Goal: Task Accomplishment & Management: Use online tool/utility

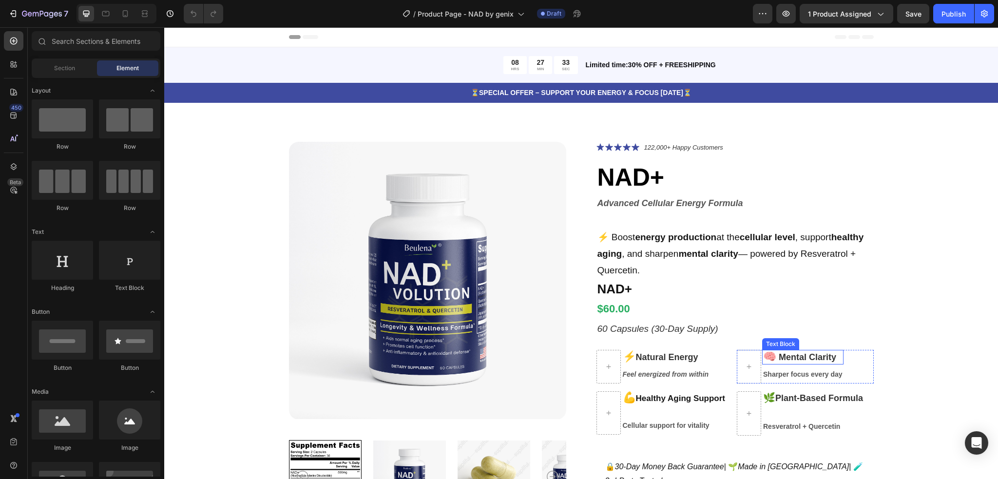
scroll to position [65, 0]
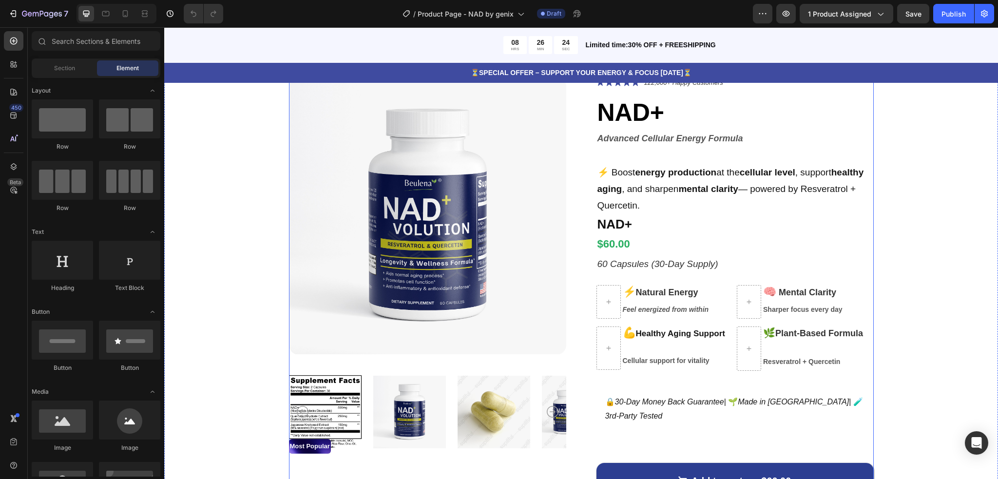
click at [770, 386] on div "Icon Icon Icon Icon Icon Icon List 122,000+ Happy Customers Text Block Row NAD+…" at bounding box center [735, 318] width 277 height 483
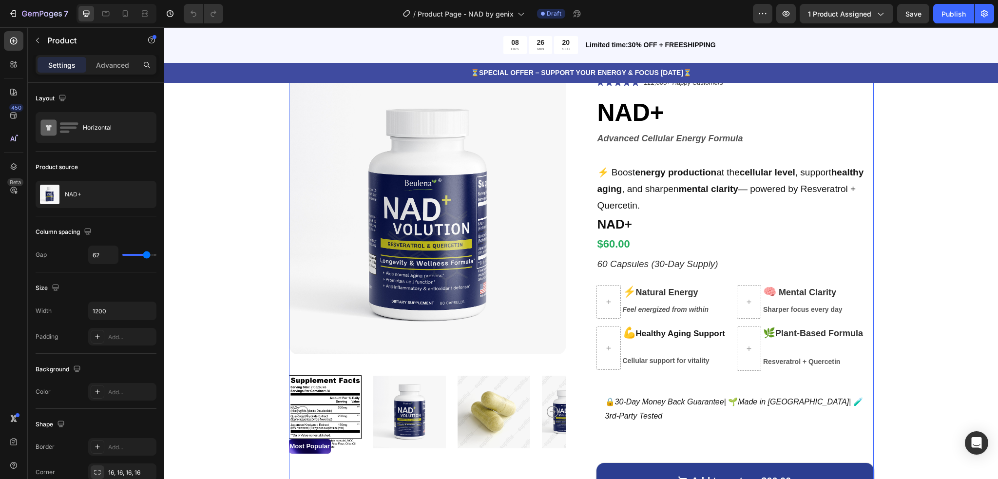
click at [700, 386] on div "Icon Icon Icon Icon Icon Icon List 122,000+ Happy Customers Text Block Row NAD+…" at bounding box center [735, 318] width 277 height 483
click at [691, 440] on div "Icon Icon Icon Icon Icon Icon List 122,000+ Happy Customers Text Block Row NAD+…" at bounding box center [735, 318] width 277 height 483
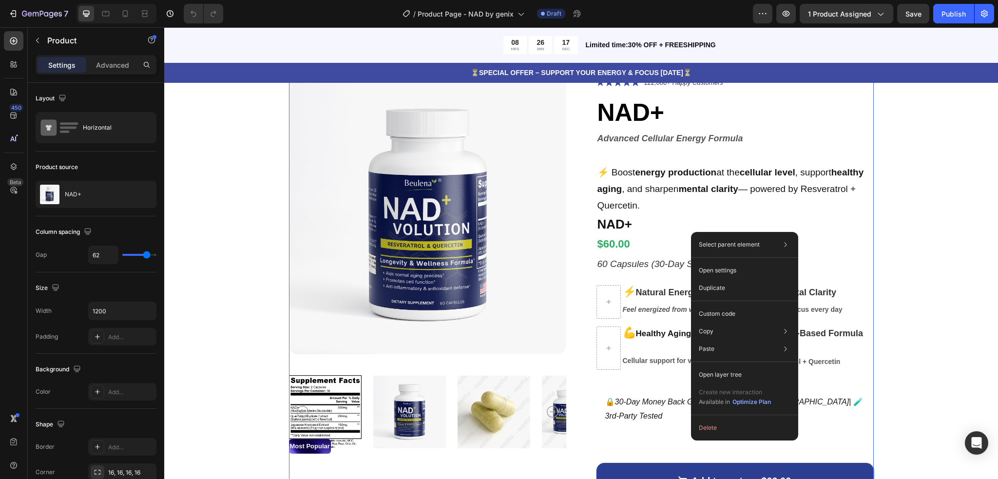
click at [691, 440] on div "Icon Icon Icon Icon Icon Icon List 122,000+ Happy Customers Text Block Row NAD+…" at bounding box center [735, 318] width 277 height 483
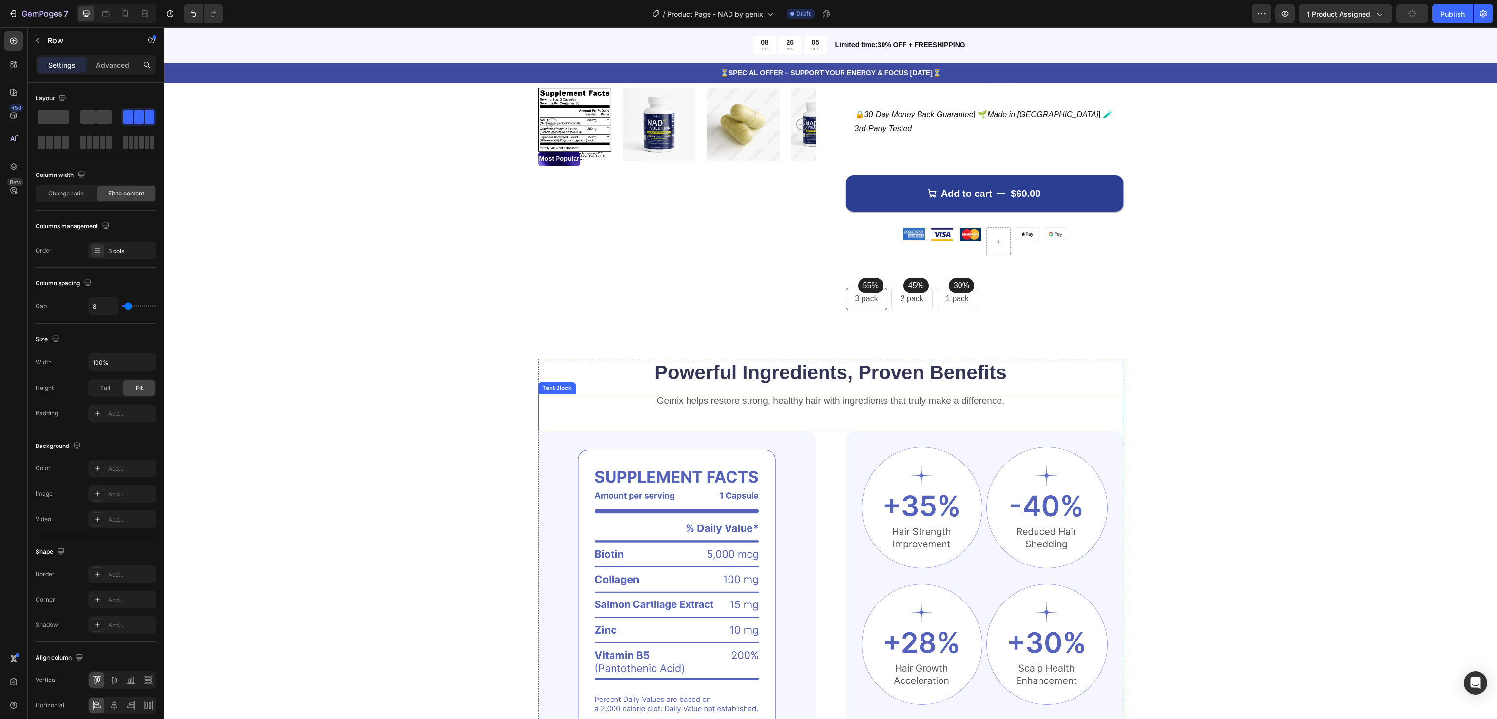
scroll to position [0, 0]
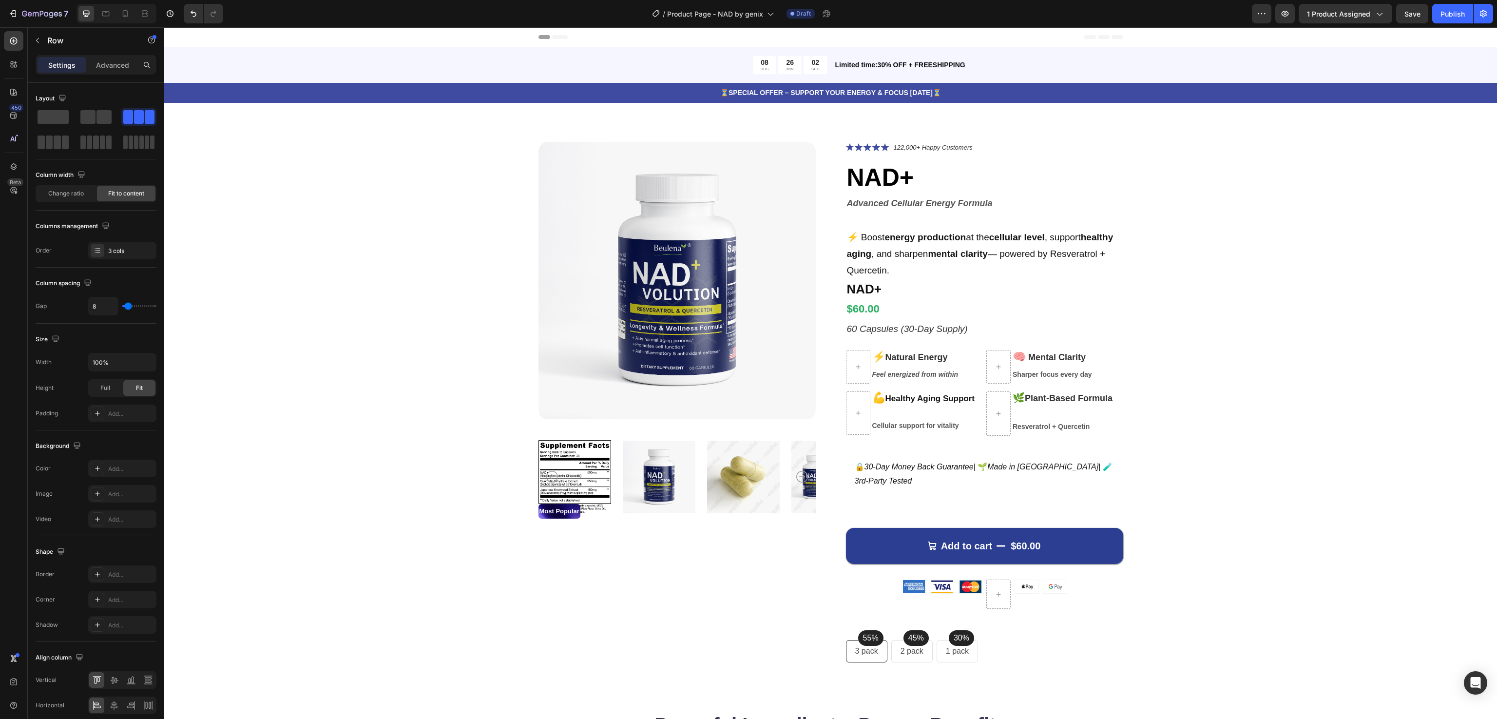
click at [994, 479] on div "55% Text block Row 3 pack Text block Row 45% Text block Row 2 pack Text block R…" at bounding box center [984, 651] width 277 height 22
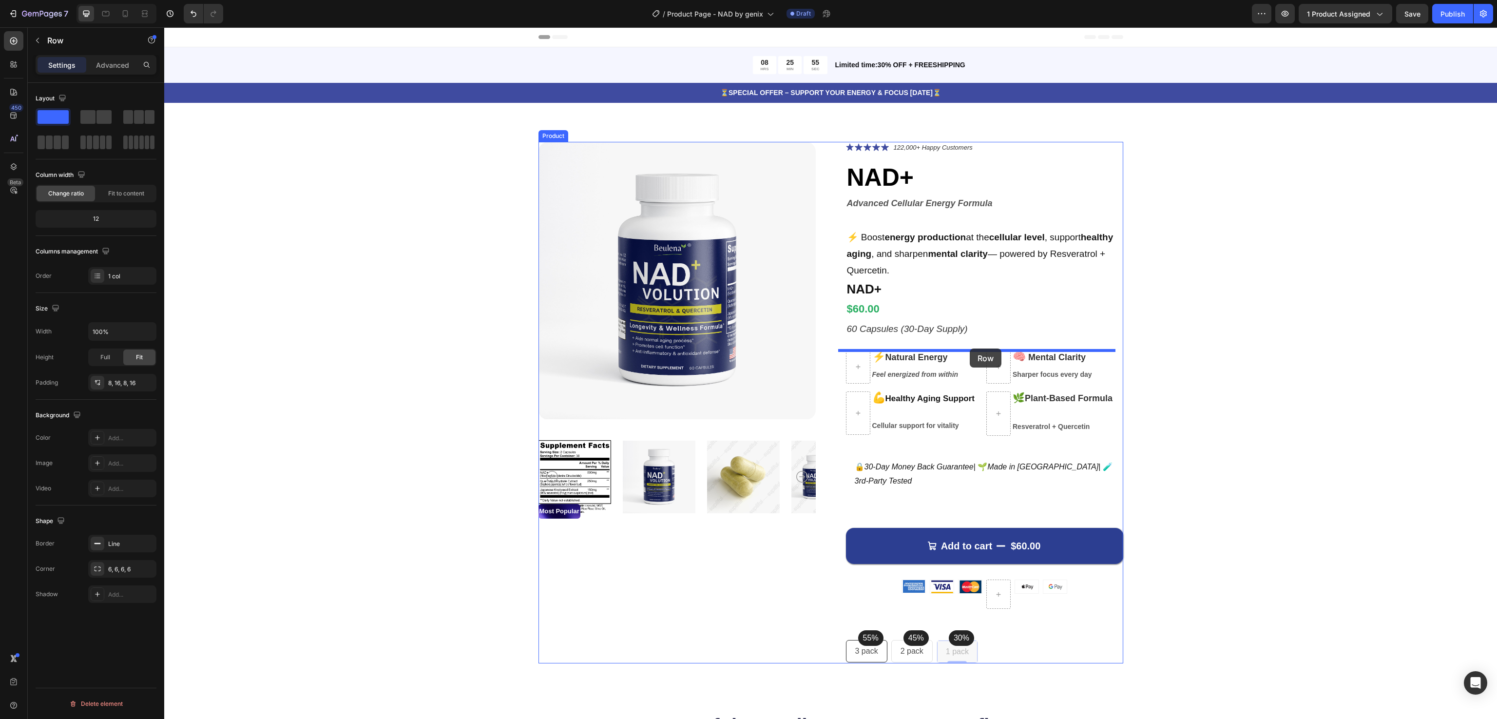
drag, startPoint x: 970, startPoint y: 646, endPoint x: 970, endPoint y: 349, distance: 297.3
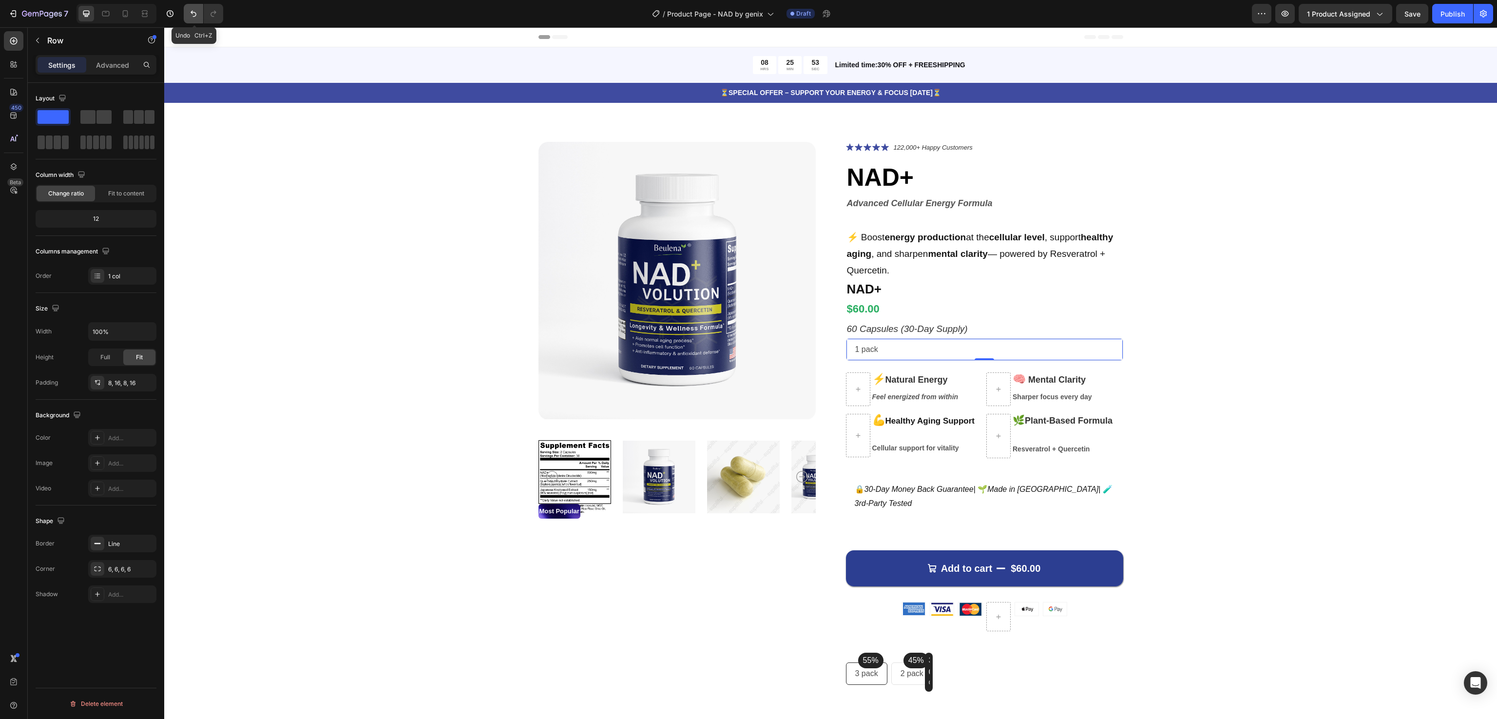
click at [193, 17] on icon "Undo/Redo" at bounding box center [194, 14] width 10 height 10
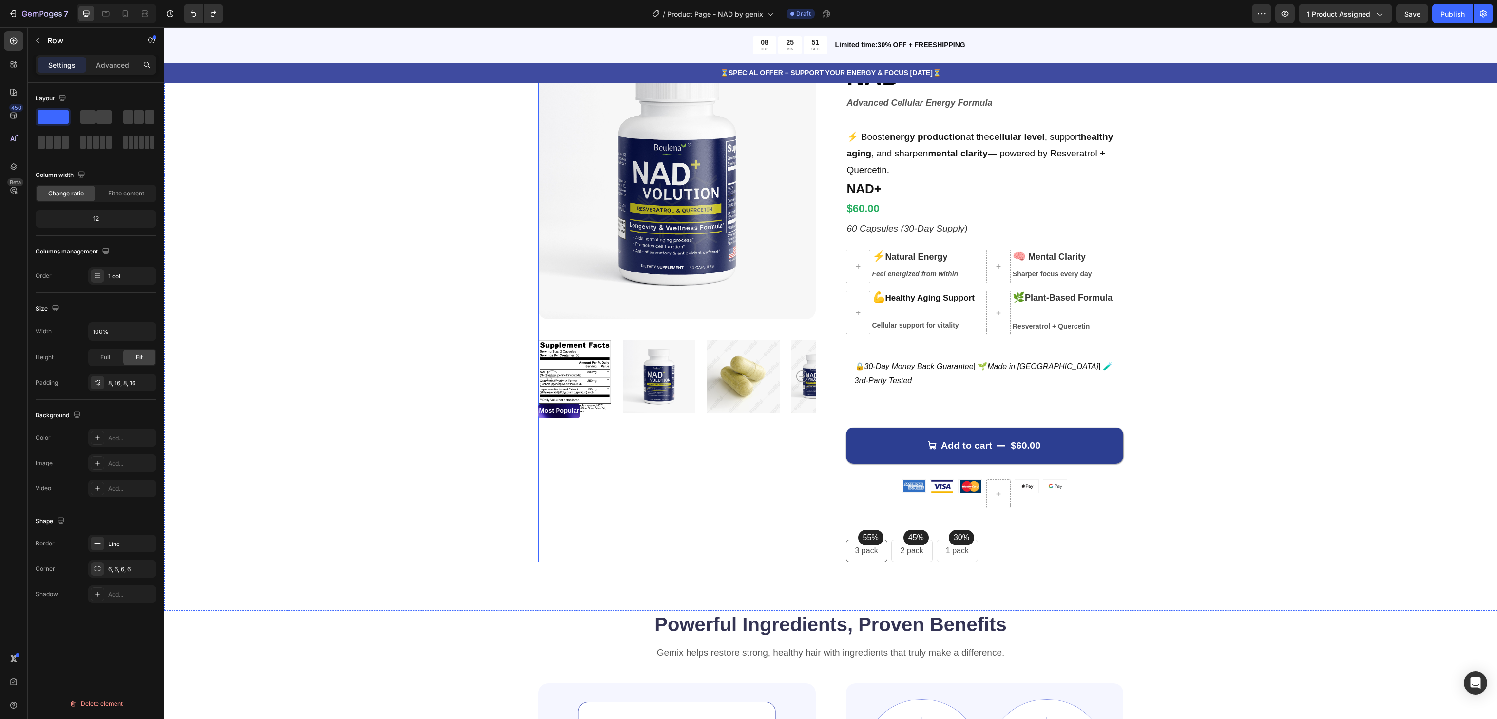
scroll to position [195, 0]
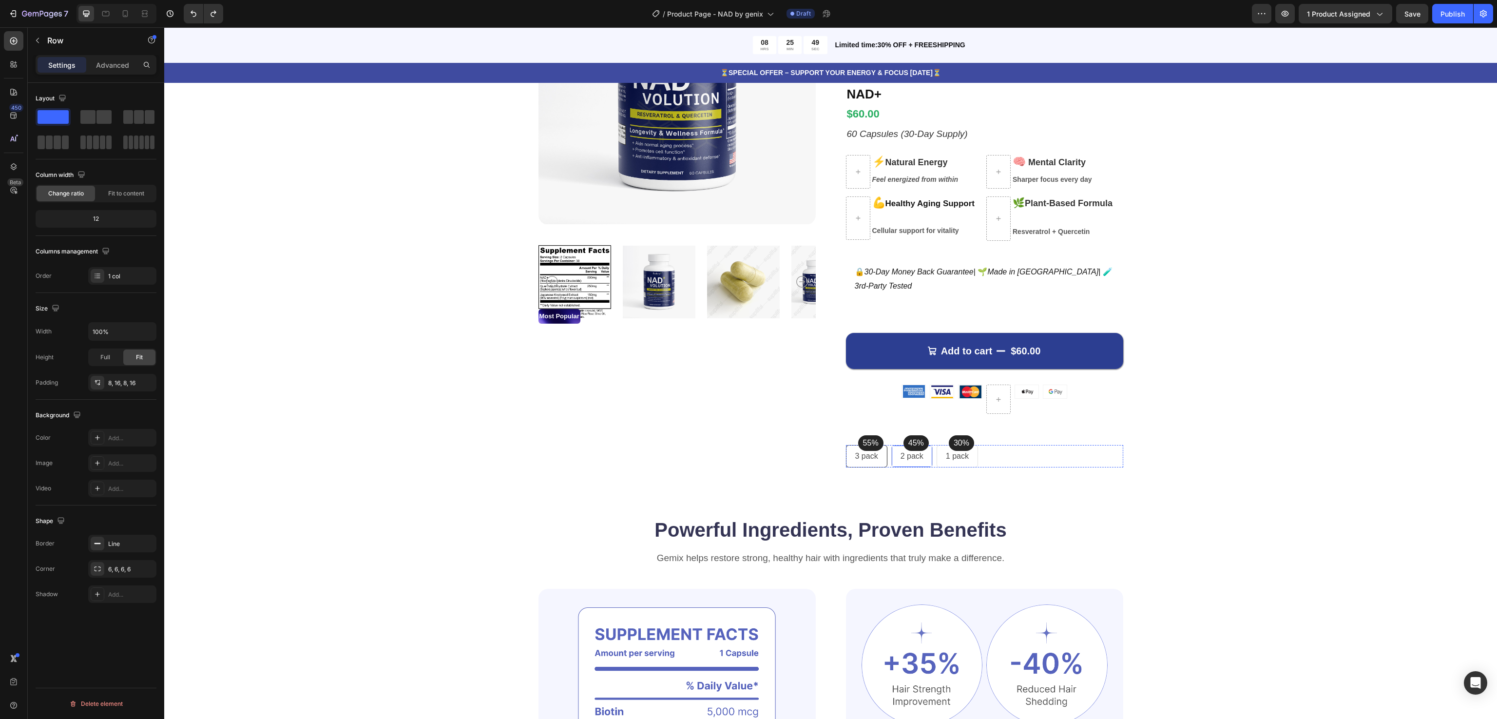
click at [891, 454] on div "2 pack Text block Row" at bounding box center [911, 456] width 41 height 22
click at [879, 446] on div "3 pack Text block Row" at bounding box center [866, 456] width 41 height 22
click at [998, 453] on div "55% Text block Row 3 pack Text block Row 0 45% Text block Row 2 pack Text block…" at bounding box center [984, 456] width 277 height 22
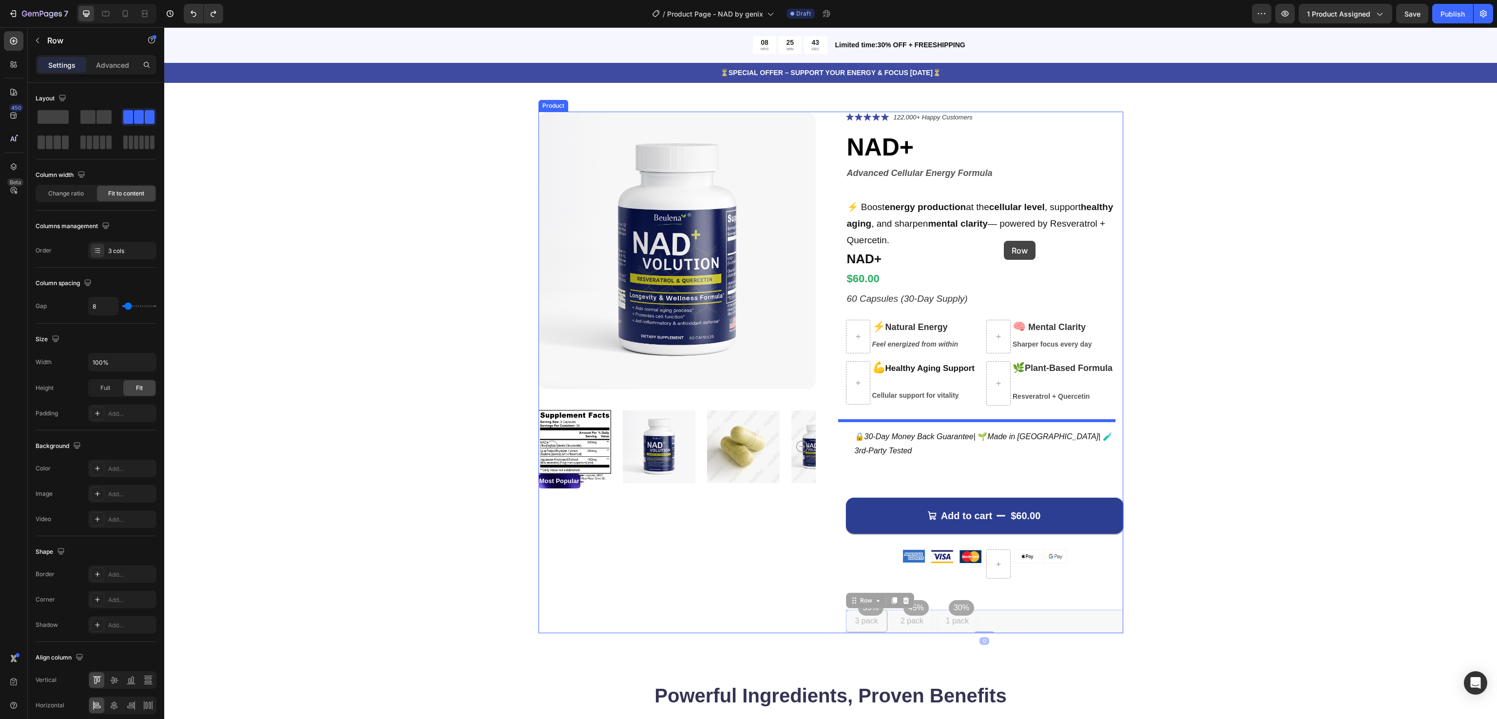
scroll to position [0, 0]
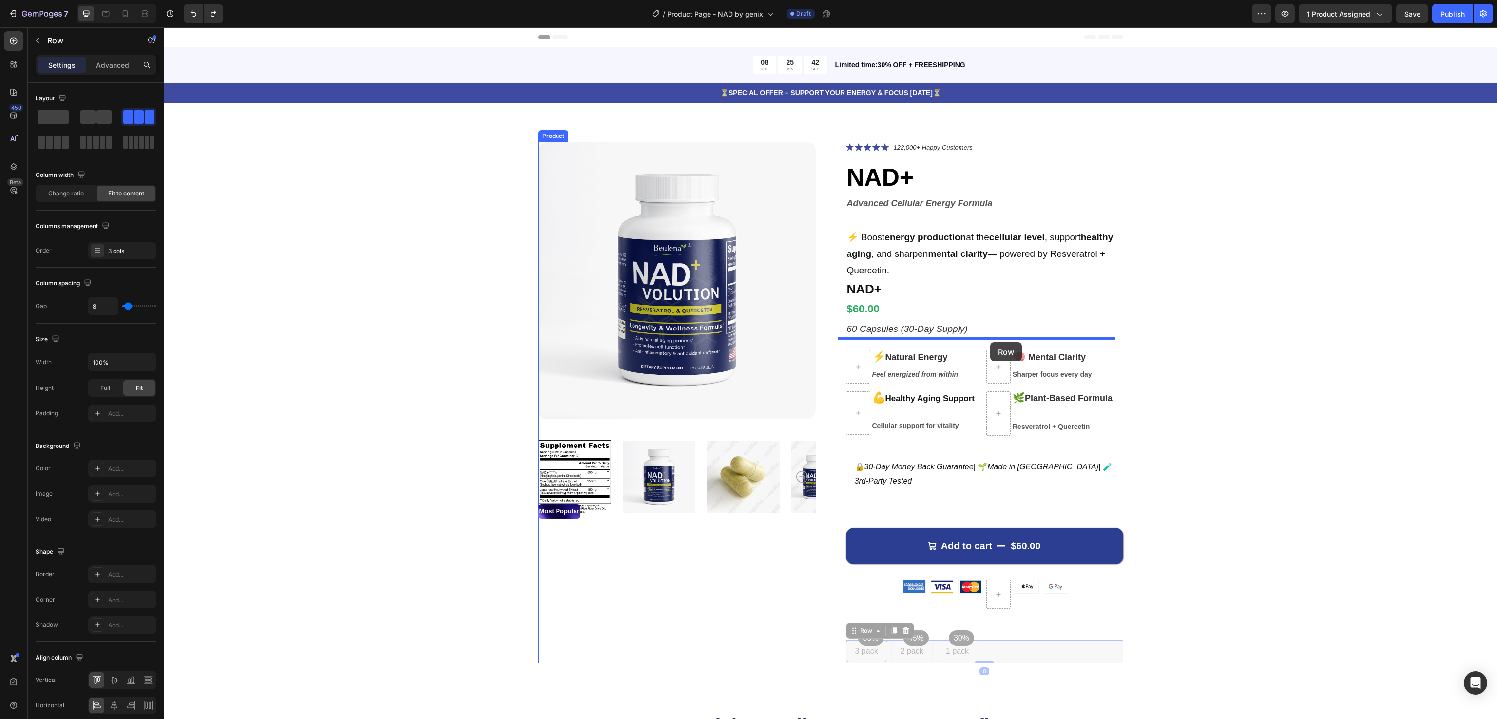
drag, startPoint x: 1006, startPoint y: 453, endPoint x: 990, endPoint y: 342, distance: 112.2
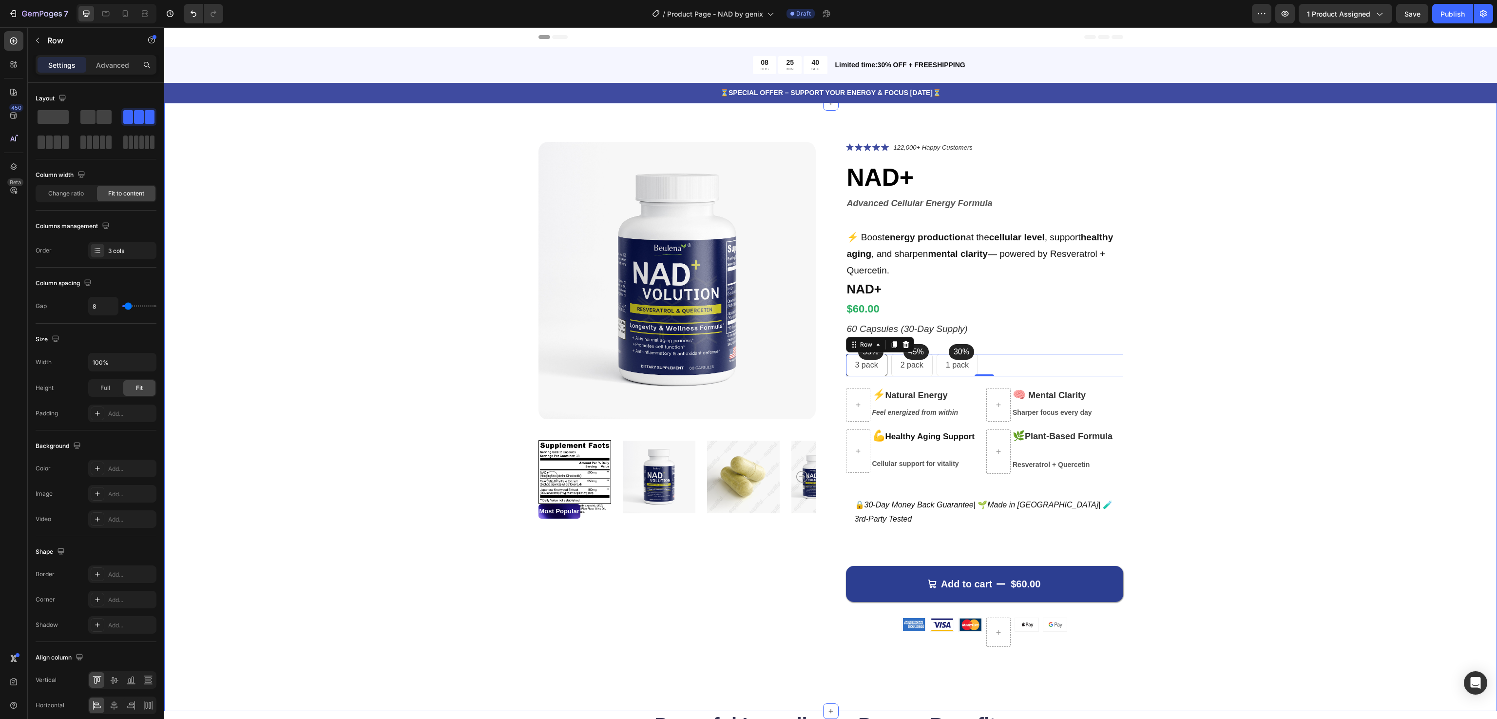
click at [998, 317] on div "Product Images Most Popular Text Block Icon Icon Icon Icon Icon Icon List 122,0…" at bounding box center [830, 402] width 1255 height 521
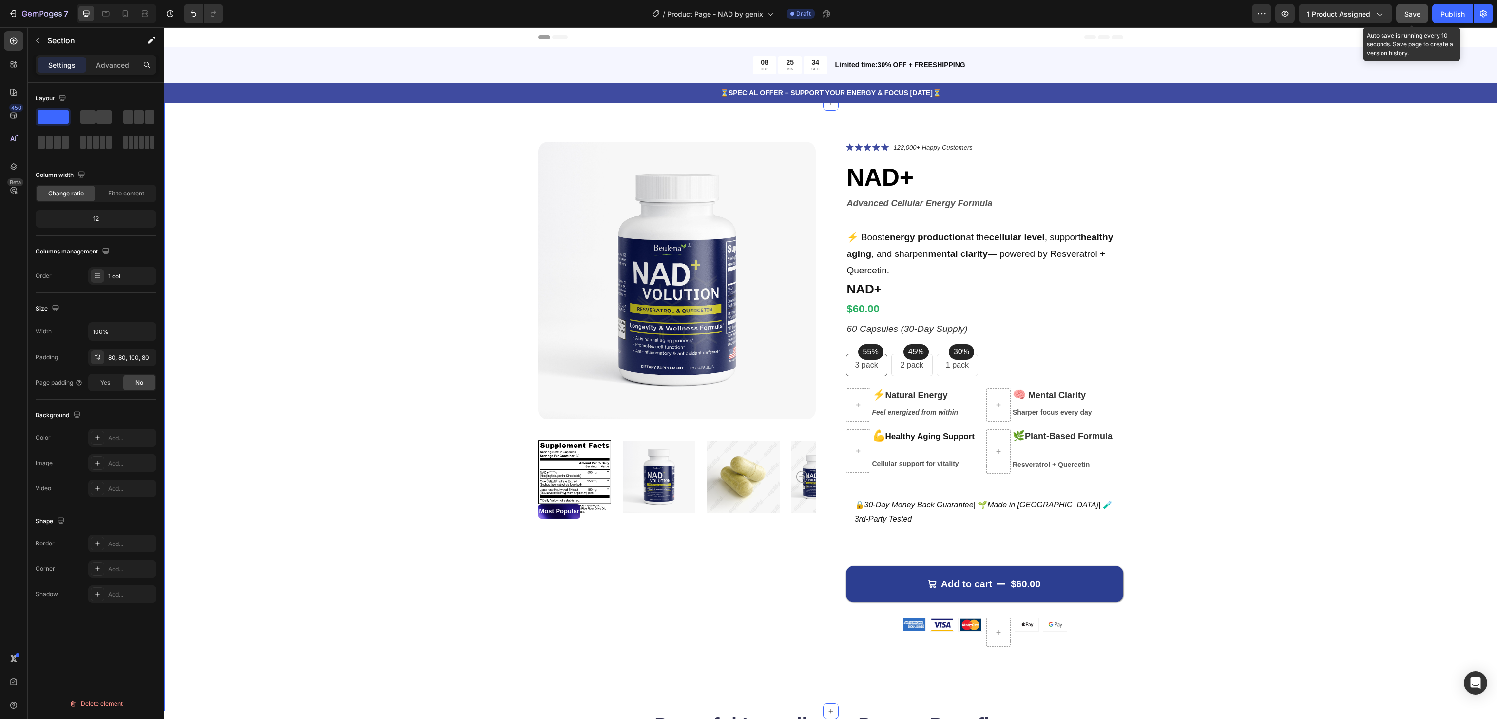
click at [998, 10] on span "Save" at bounding box center [1413, 14] width 16 height 8
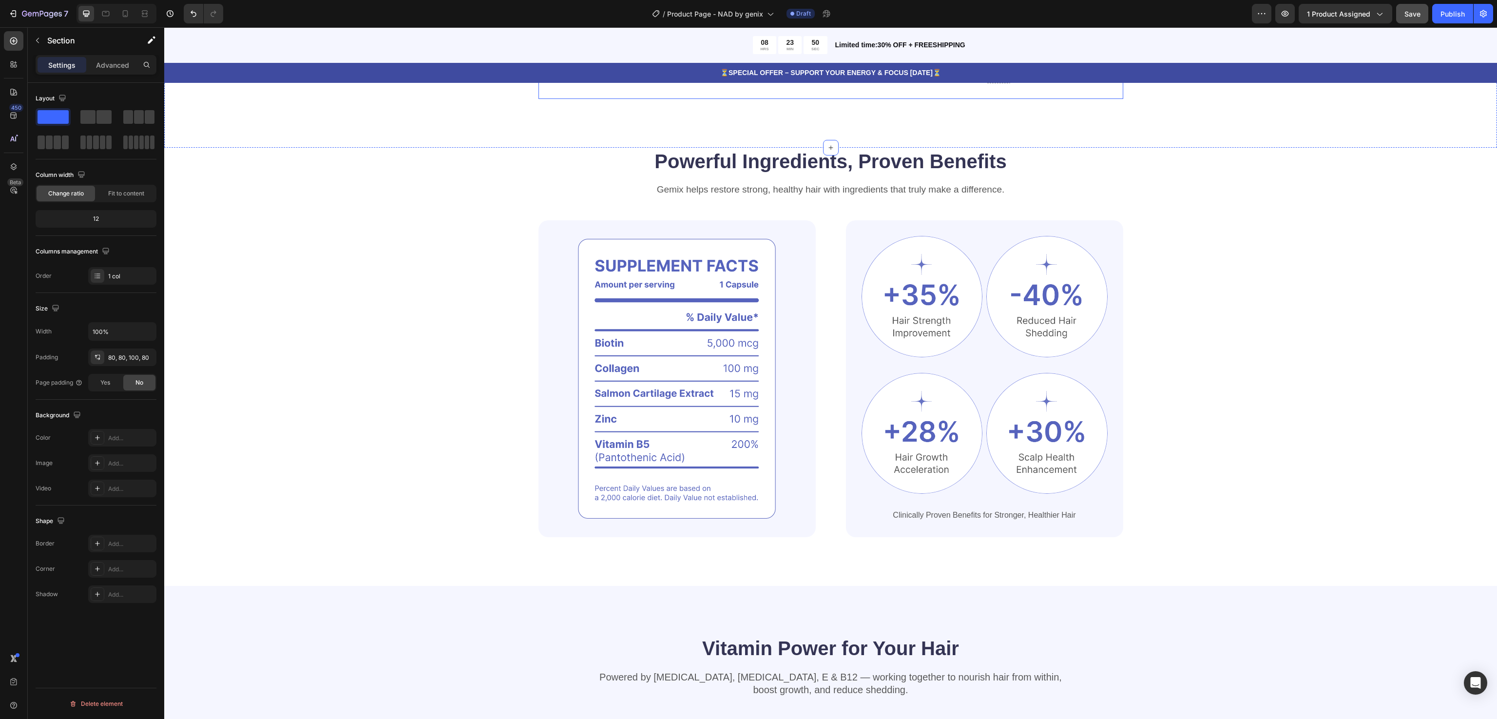
scroll to position [585, 0]
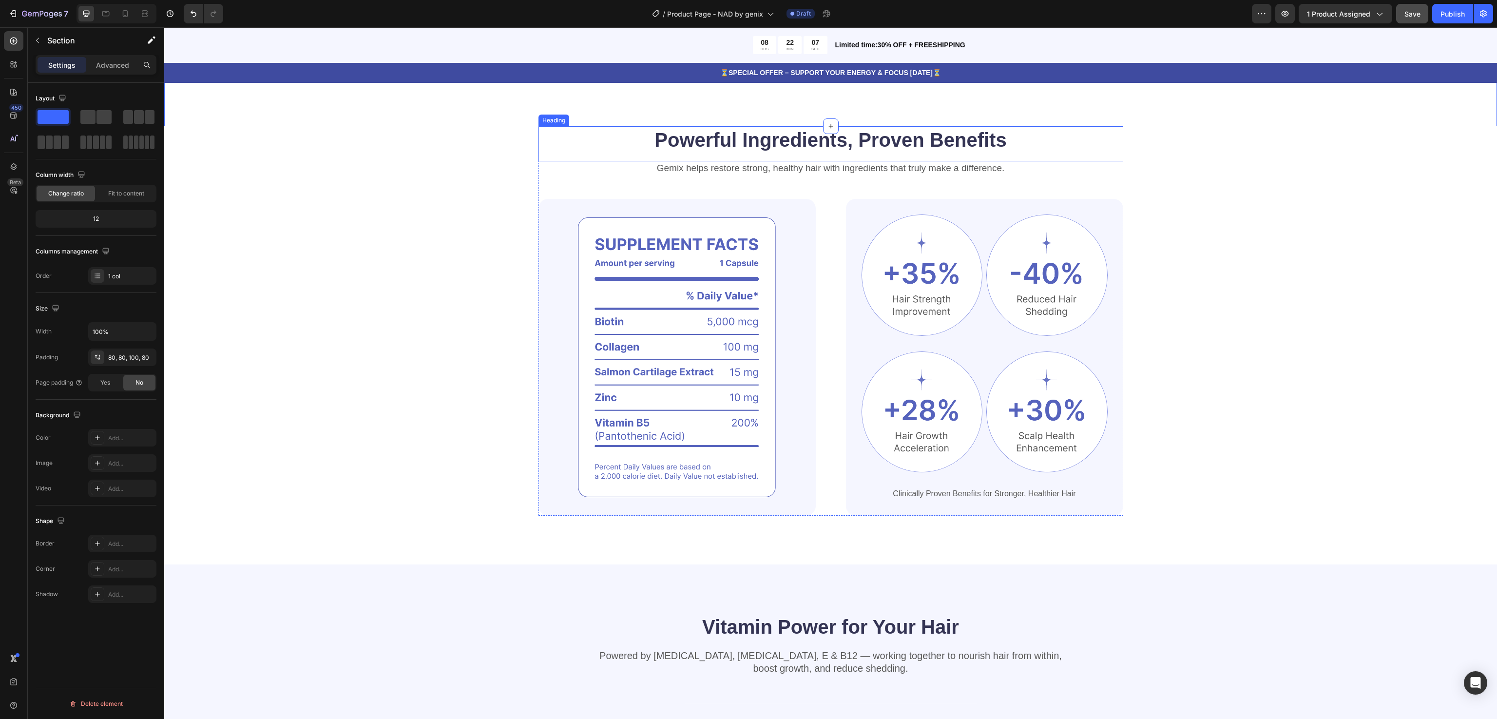
click at [771, 135] on h2 "Powerful Ingredients, Proven Benefits" at bounding box center [831, 139] width 585 height 27
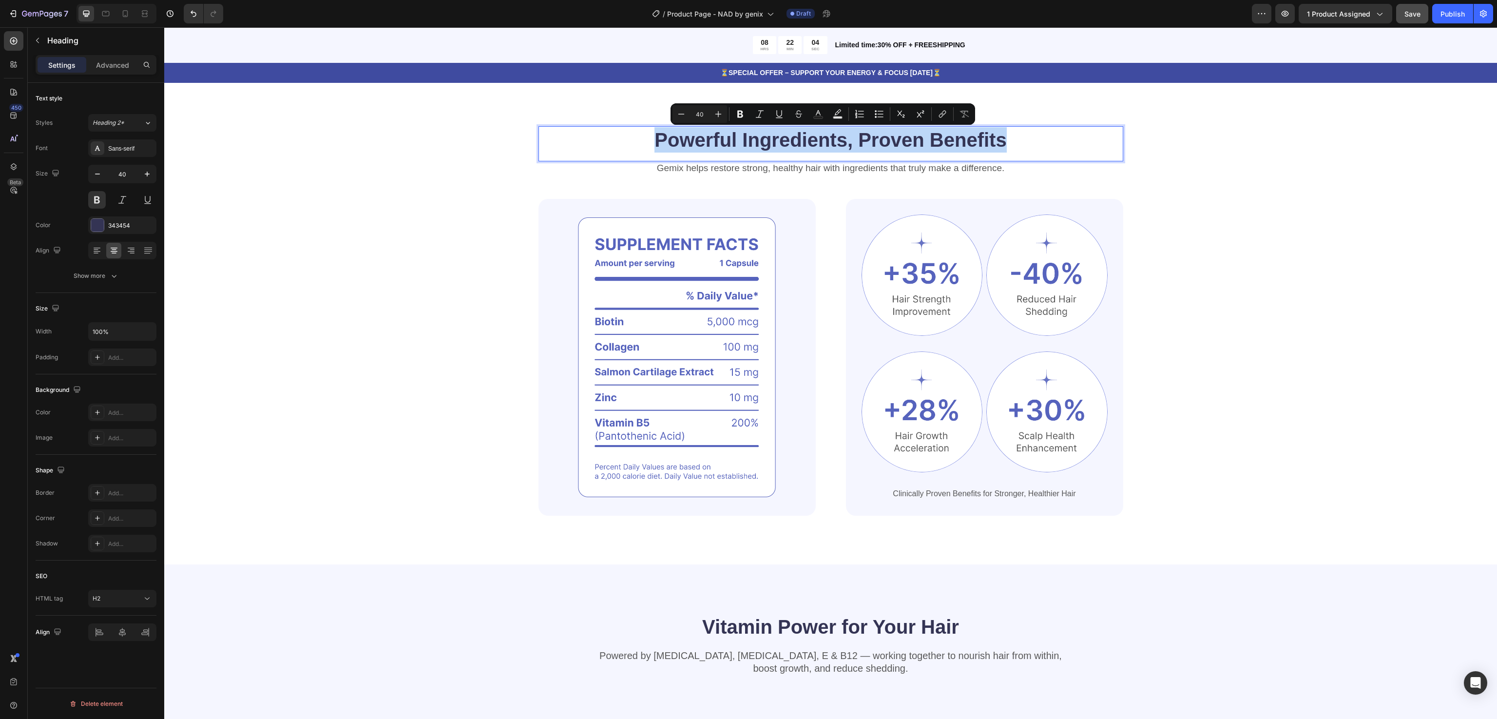
click at [771, 135] on p "Powerful Ingredients, Proven Benefits" at bounding box center [831, 139] width 583 height 25
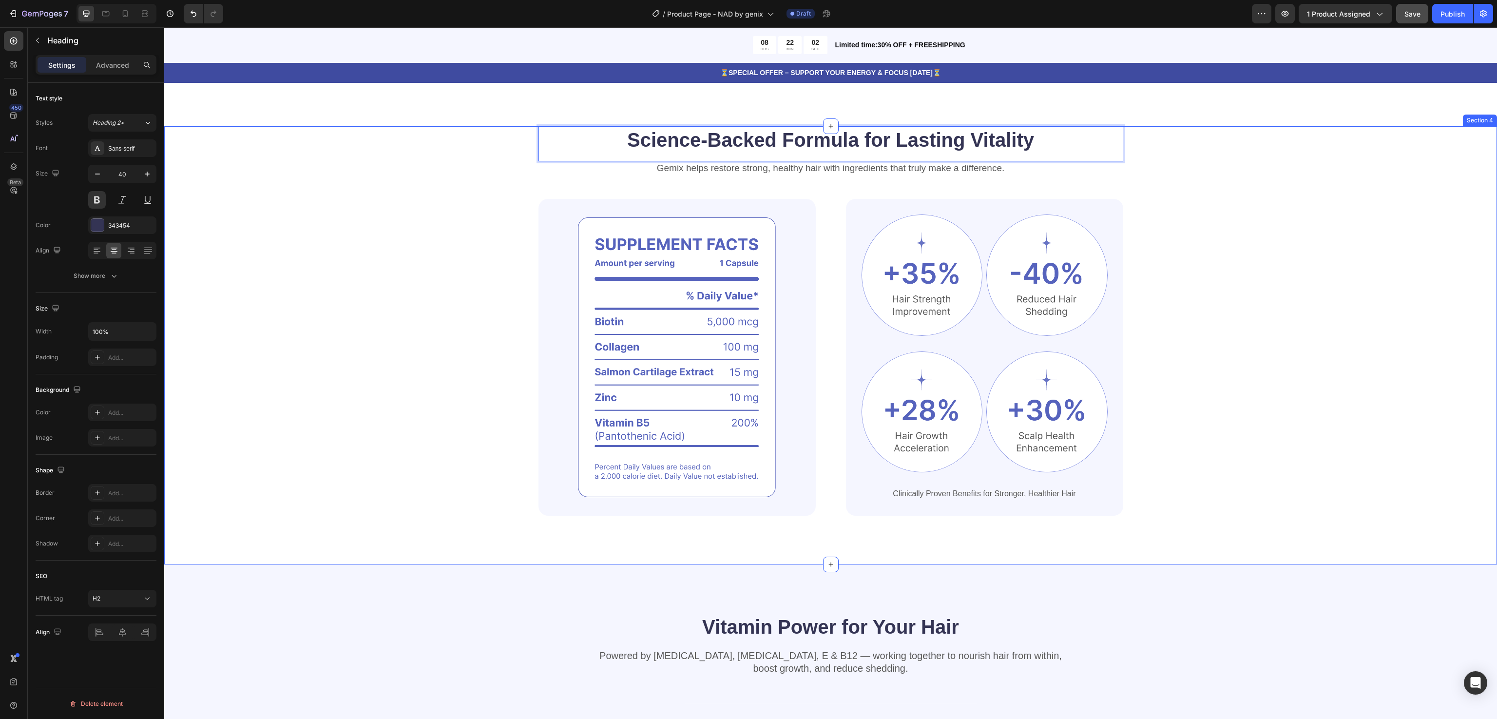
click at [998, 200] on div "Science-Backed Formula for Lasting Vitality Heading 0 Gemix helps restore stron…" at bounding box center [830, 320] width 1255 height 389
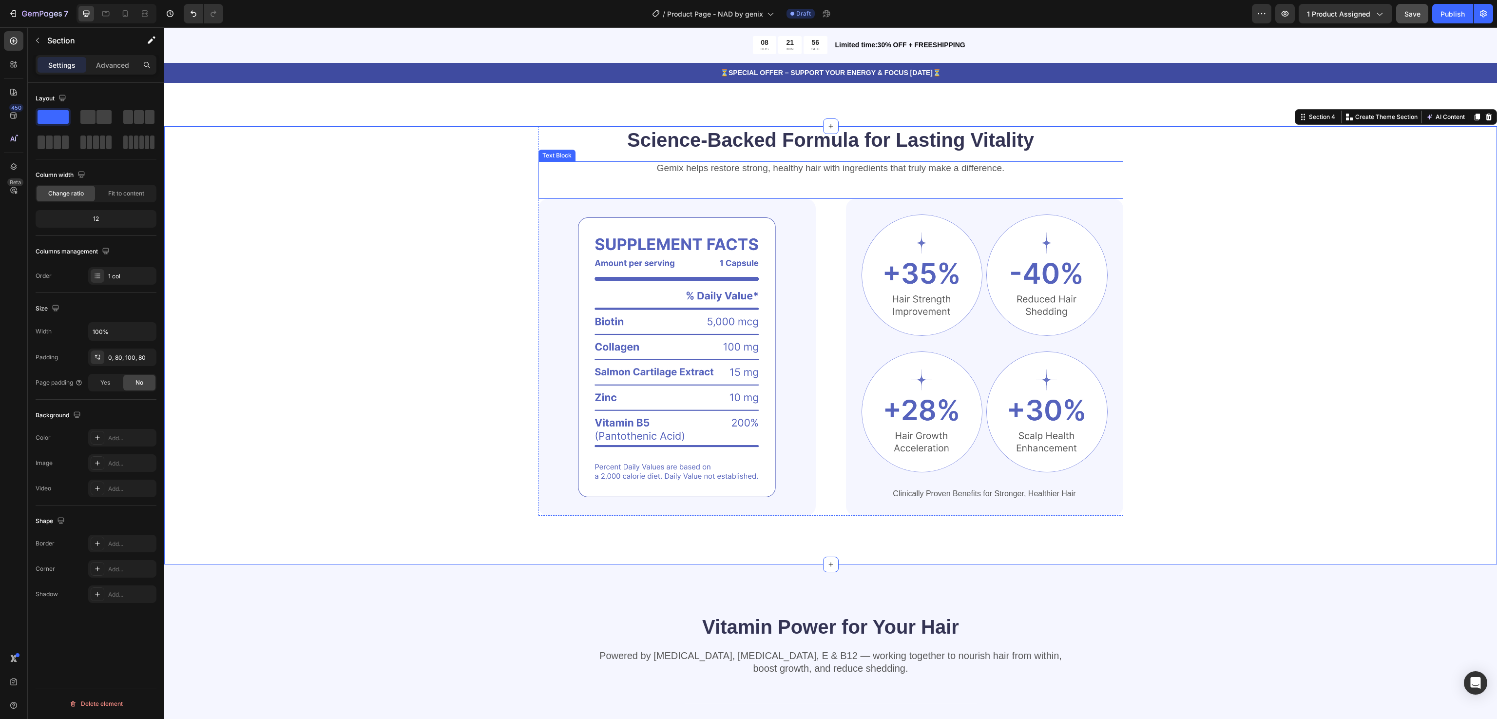
click at [743, 171] on p "Gemix helps restore strong, healthy hair with ingredients that truly make a dif…" at bounding box center [831, 168] width 583 height 12
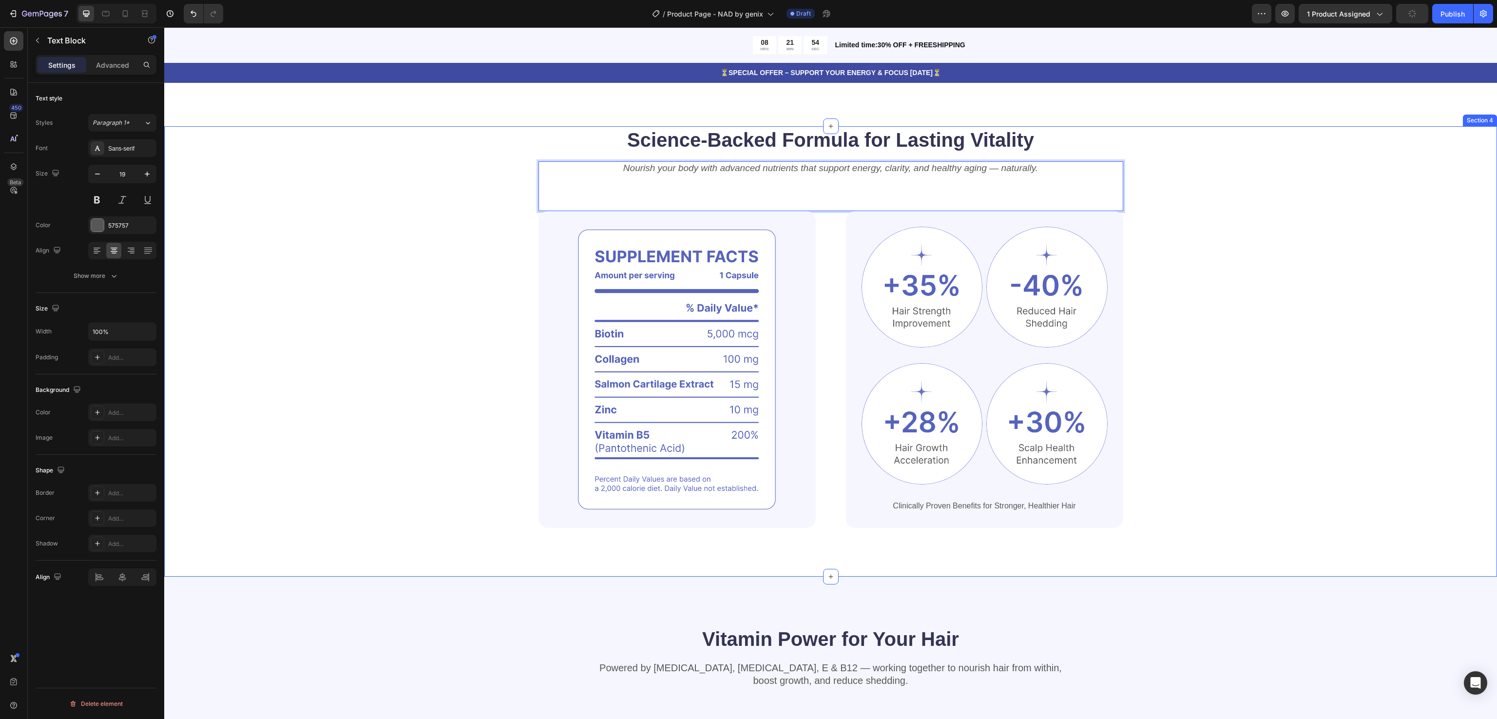
click at [998, 165] on div "Science-Backed Formula for Lasting Vitality Heading Nourish your body with adva…" at bounding box center [830, 326] width 1255 height 401
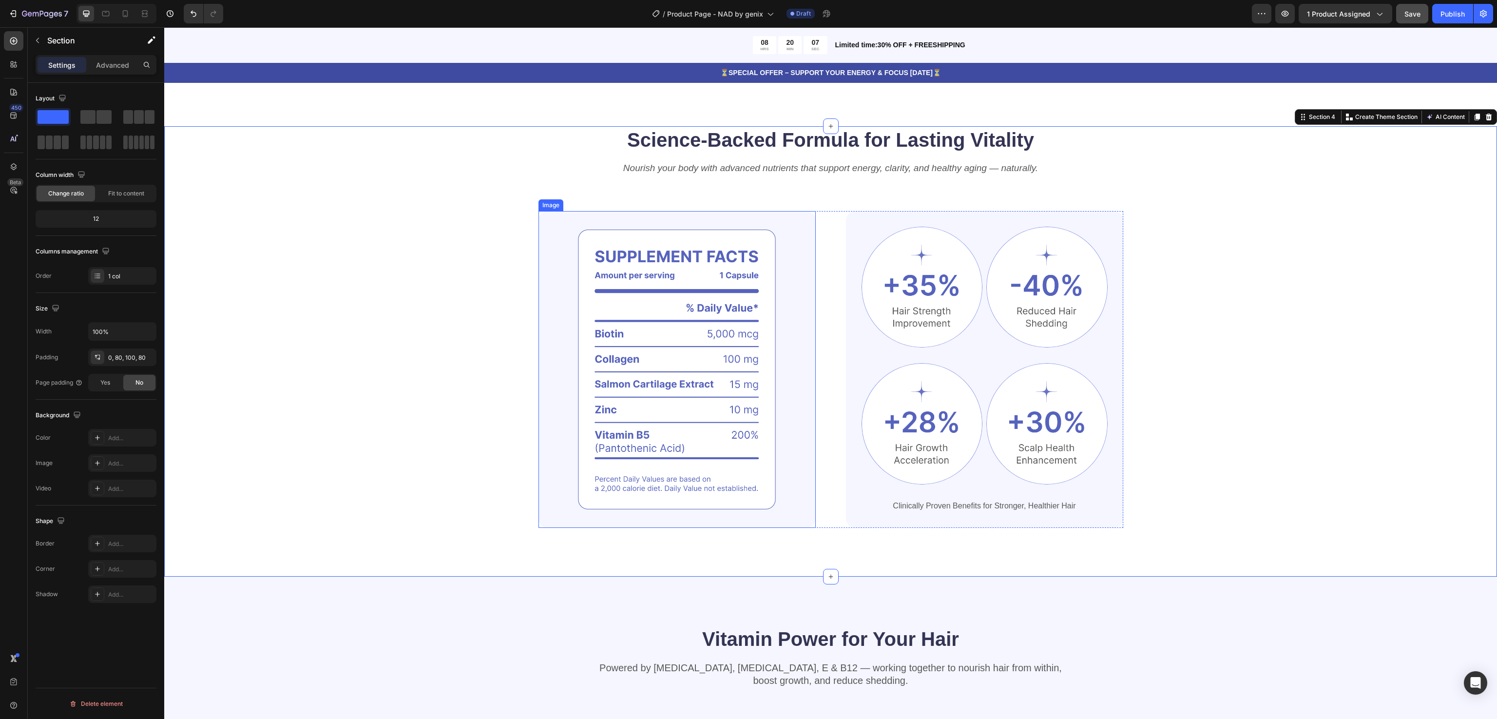
click at [602, 330] on img at bounding box center [677, 369] width 277 height 317
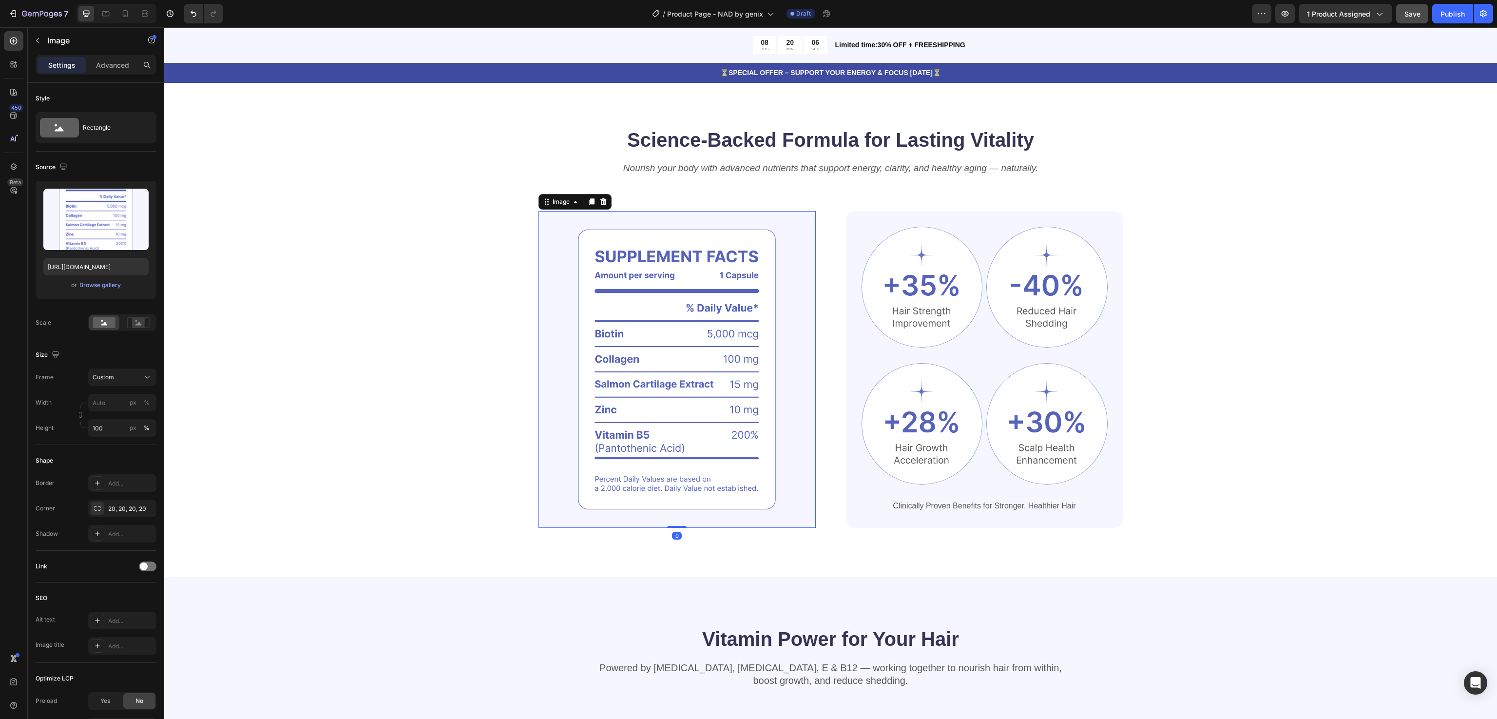
click at [604, 334] on img at bounding box center [677, 369] width 277 height 317
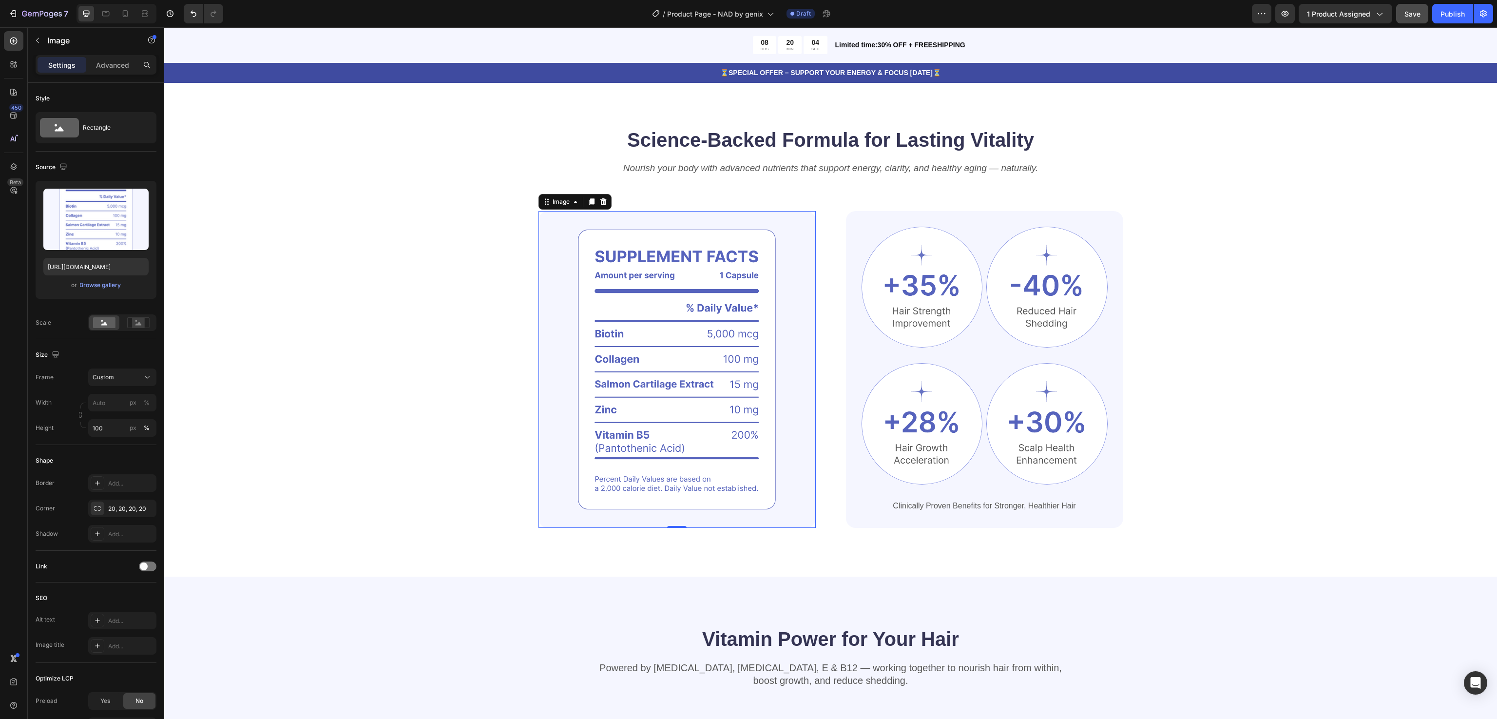
click at [604, 334] on img at bounding box center [677, 369] width 277 height 317
click at [401, 465] on div "Science-Backed Formula for Lasting Vitality Heading Nourish your body with adva…" at bounding box center [830, 326] width 1255 height 401
click at [608, 308] on img at bounding box center [677, 369] width 277 height 317
click at [346, 439] on div "Science-Backed Formula for Lasting Vitality Heading Nourish your body with adva…" at bounding box center [830, 326] width 1255 height 401
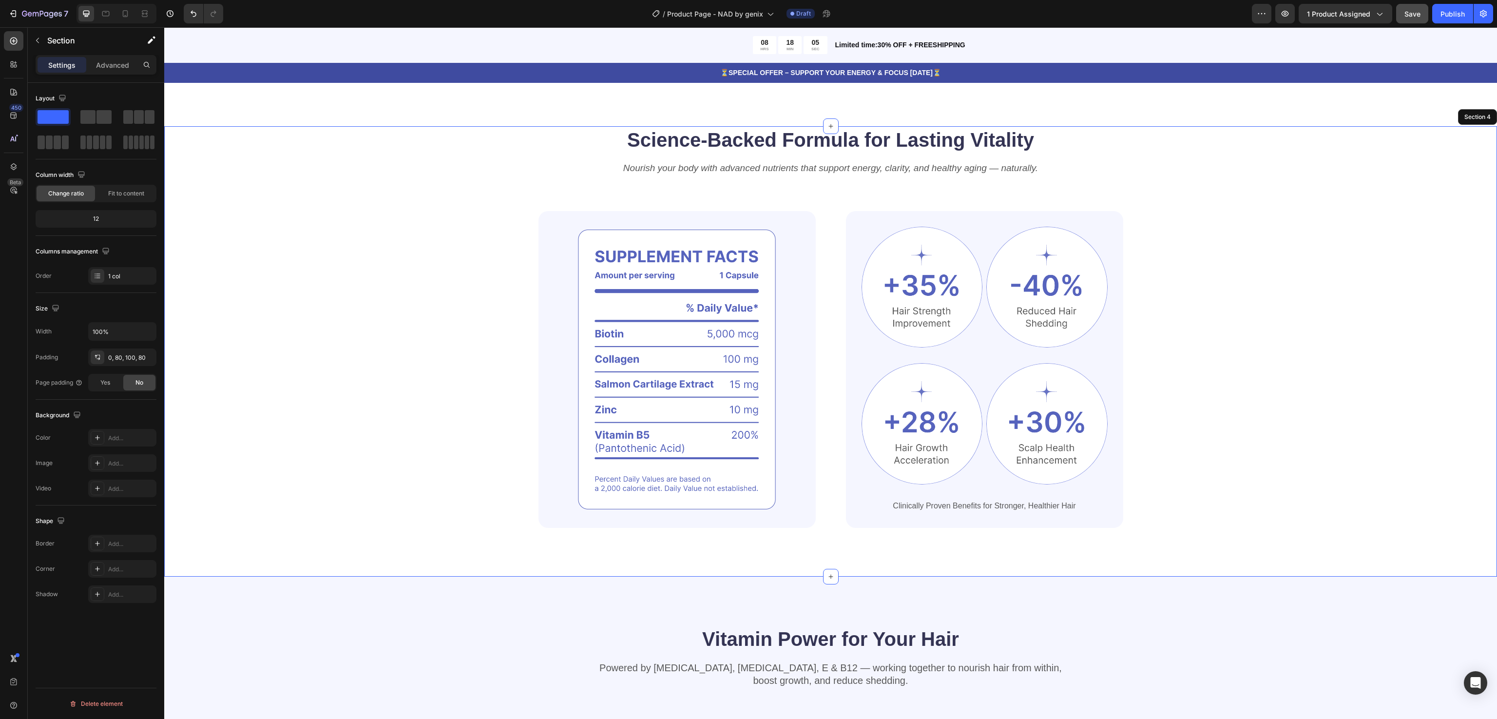
click at [384, 373] on div "Science-Backed Formula for Lasting Vitality Heading Nourish your body with adva…" at bounding box center [830, 326] width 1255 height 401
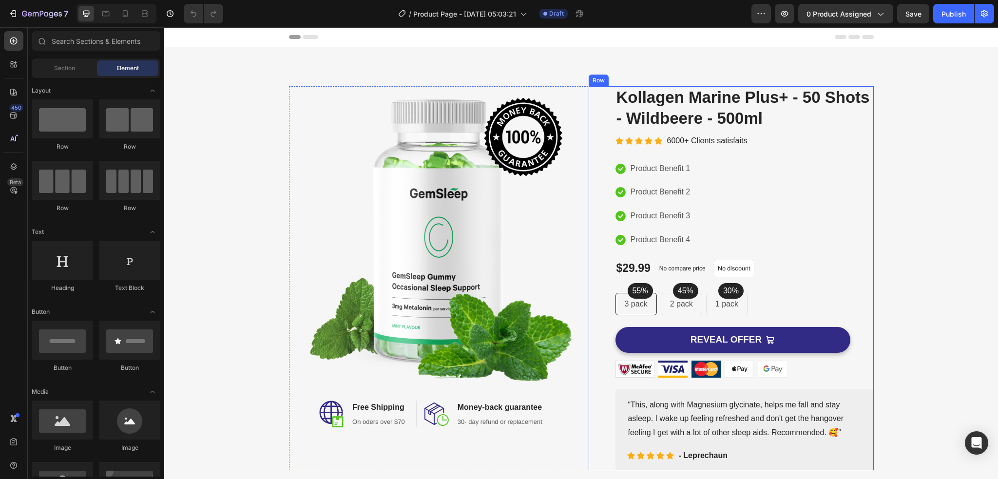
click at [617, 288] on div "(P) Images & Gallery Kollagen Marine Plus+ - 50 Shots - Wildbeere - 500ml (P) T…" at bounding box center [745, 278] width 258 height 384
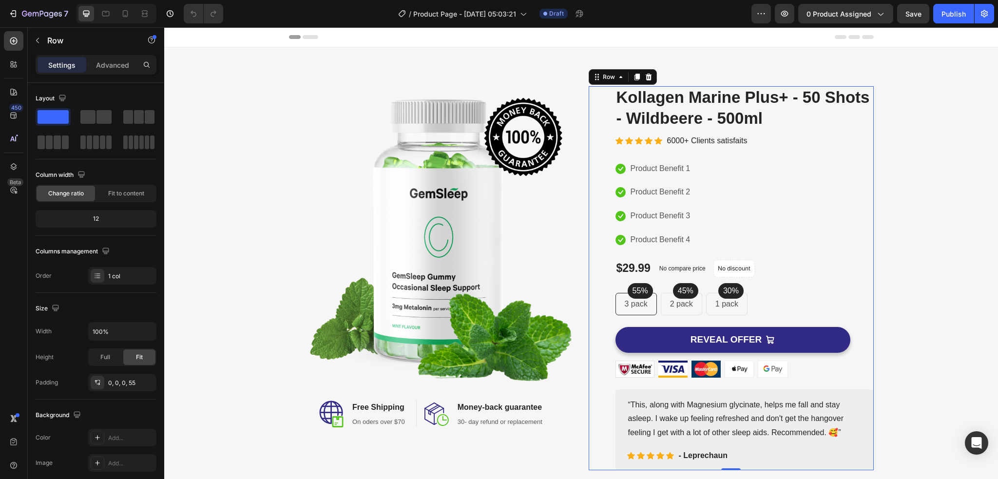
click at [757, 288] on div "(P) Images & Gallery Kollagen Marine Plus+ - 50 Shots - Wildbeere - 500ml (P) T…" at bounding box center [745, 278] width 258 height 384
click at [741, 295] on div "1 pack Text block Row" at bounding box center [726, 304] width 41 height 22
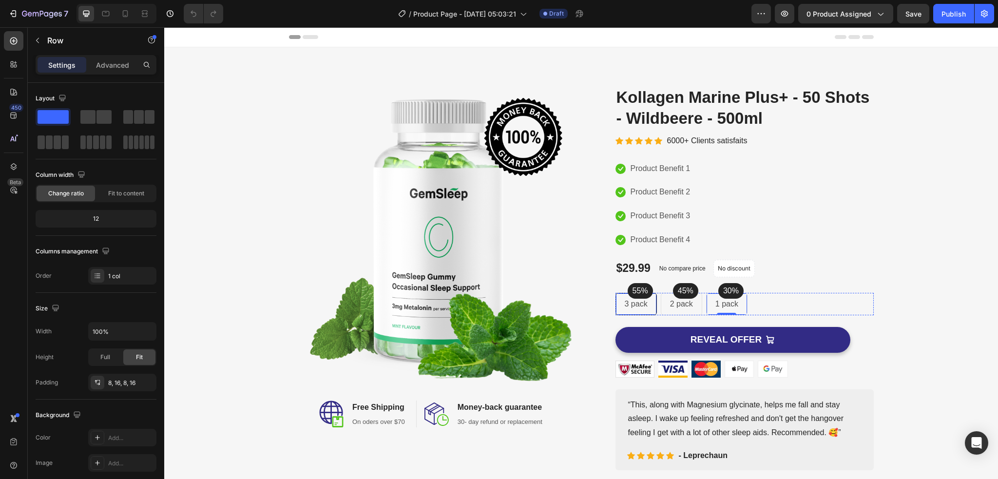
click at [648, 300] on div "3 pack Text block Row" at bounding box center [636, 304] width 41 height 22
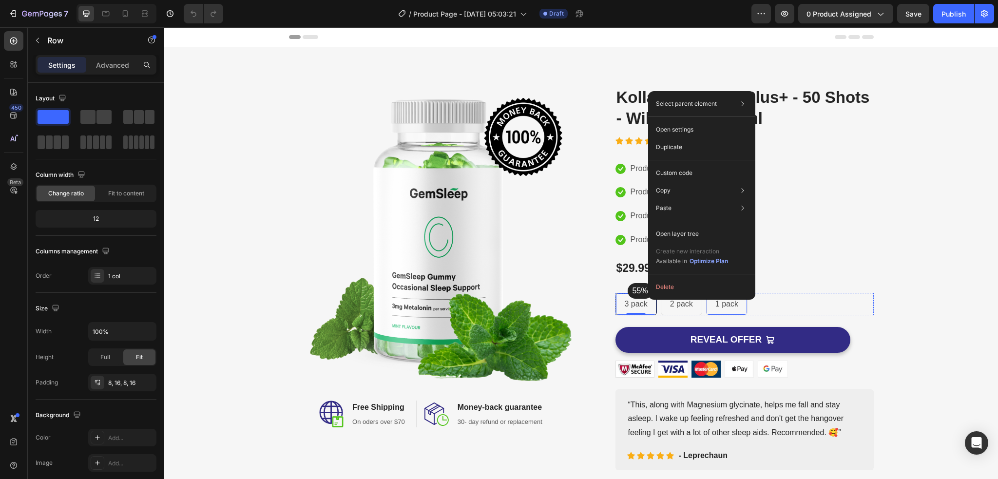
click at [765, 294] on div "55% Text block Row 3 pack Text block Row 0 45% Text block Row 2 pack Text block…" at bounding box center [745, 304] width 258 height 22
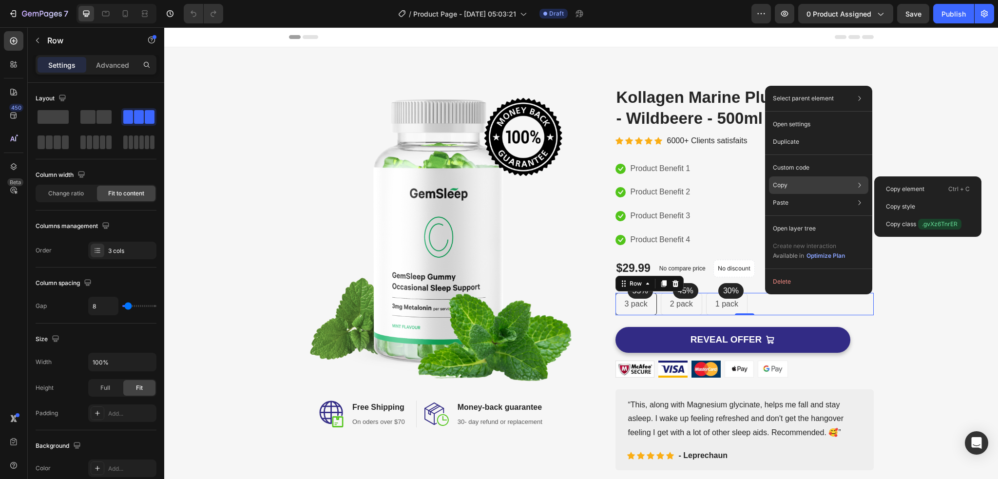
click at [805, 186] on div "Copy Copy element Ctrl + C Copy style Copy class .gvXz6TnrER" at bounding box center [818, 185] width 99 height 18
click at [868, 184] on div "Copy Copy element Ctrl + C Copy style Copy class .gvXz6TnrER" at bounding box center [818, 185] width 99 height 18
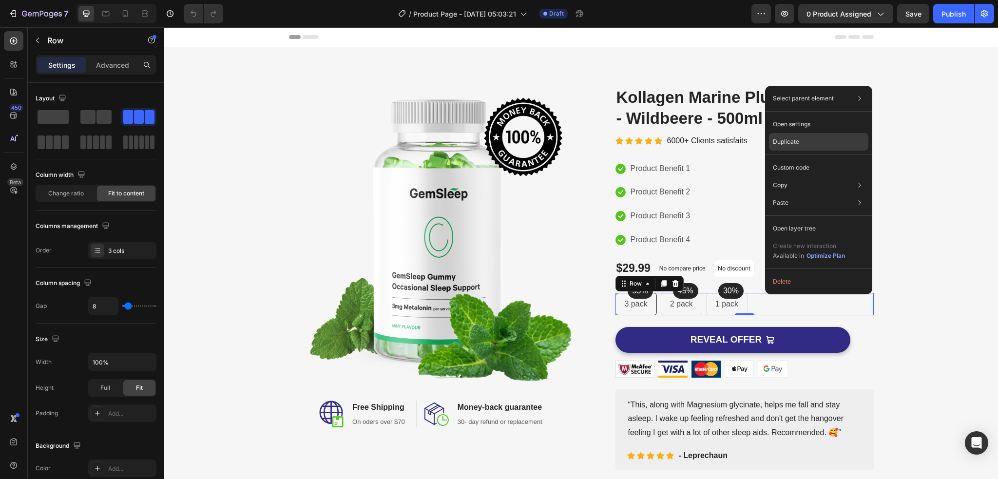
click at [844, 159] on div "Duplicate" at bounding box center [818, 168] width 99 height 18
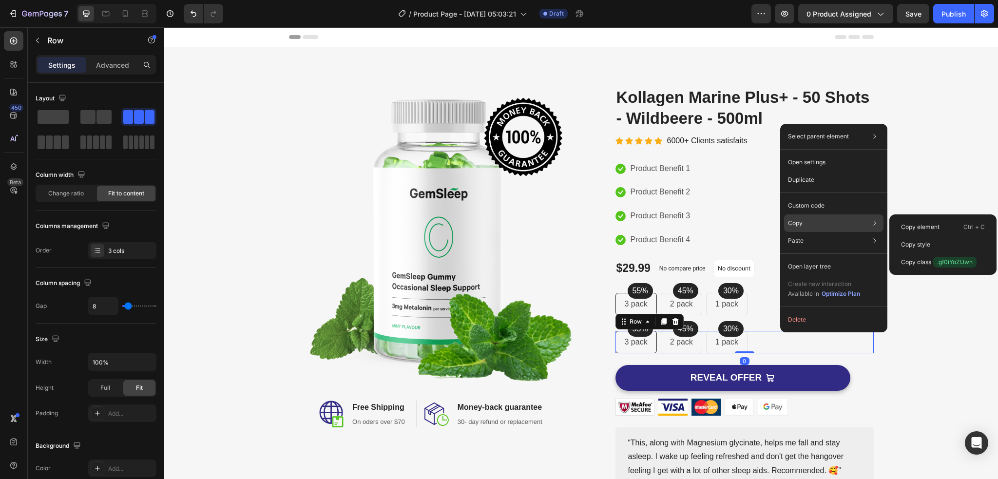
click at [811, 215] on div "Copy Copy element Ctrl + C Copy style Copy class .gf0iYoZUwn" at bounding box center [833, 223] width 99 height 18
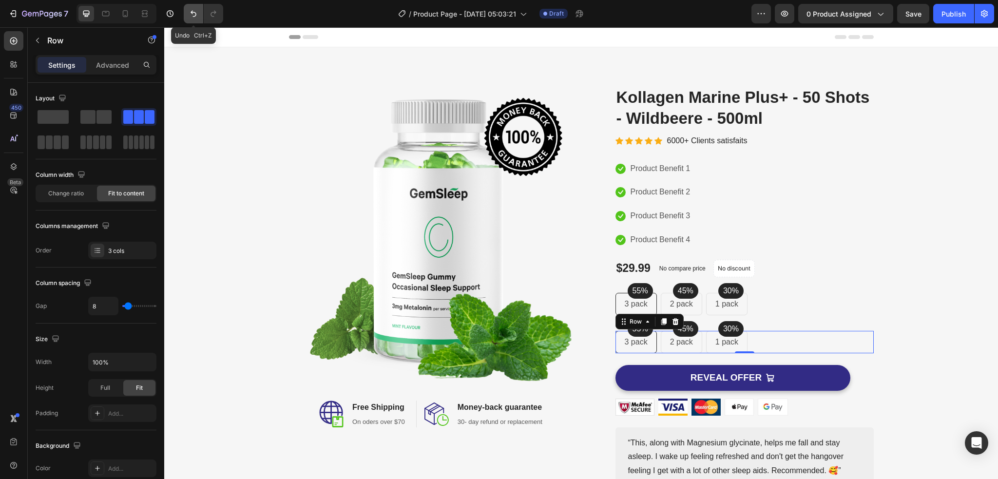
click at [191, 8] on button "Undo/Redo" at bounding box center [193, 13] width 19 height 19
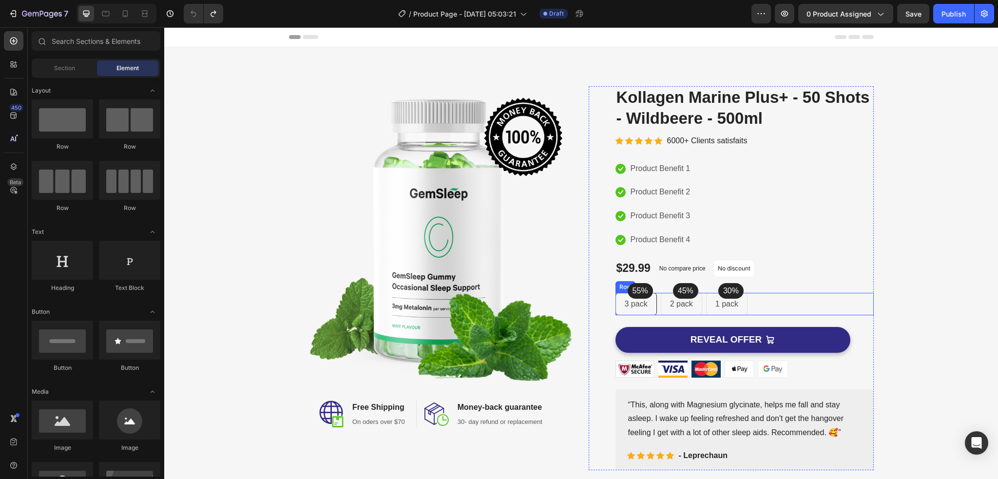
click at [784, 298] on div "55% Text block Row 3 pack Text block Row 45% Text block Row 2 pack Text block R…" at bounding box center [745, 304] width 258 height 22
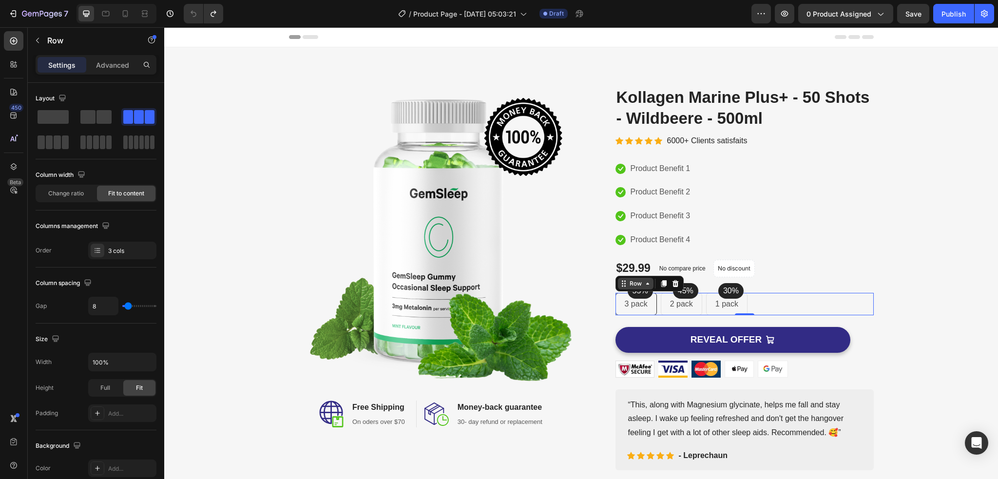
click at [644, 288] on div "Row" at bounding box center [636, 284] width 36 height 12
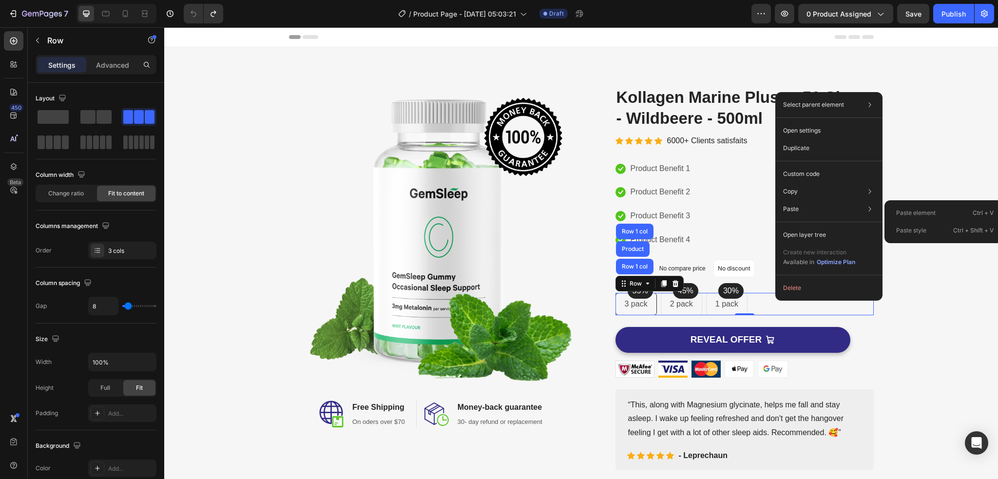
click at [955, 195] on div "Image Image Free Shipping Heading On oders over $70 Text block Row Image Money-…" at bounding box center [581, 278] width 819 height 384
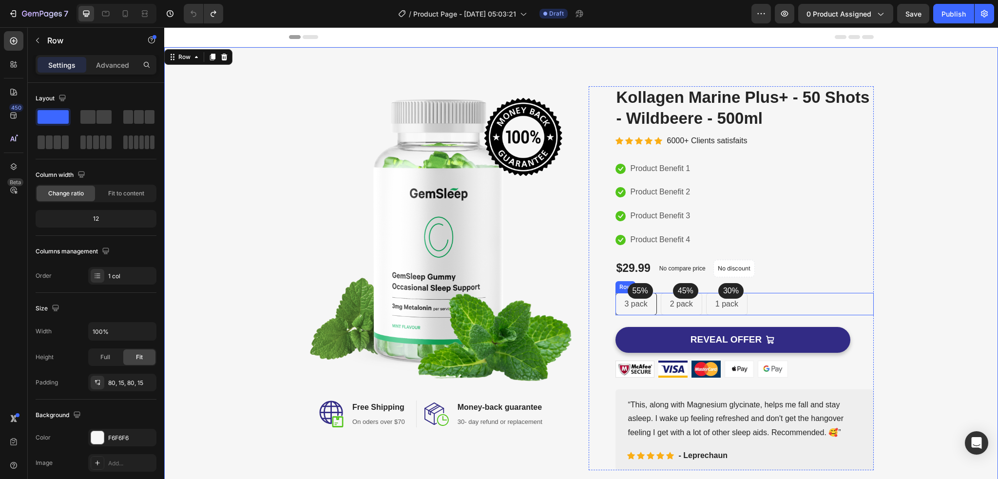
click at [823, 303] on div "55% Text block Row 3 pack Text block Row 45% Text block Row 2 pack Text block R…" at bounding box center [745, 304] width 258 height 22
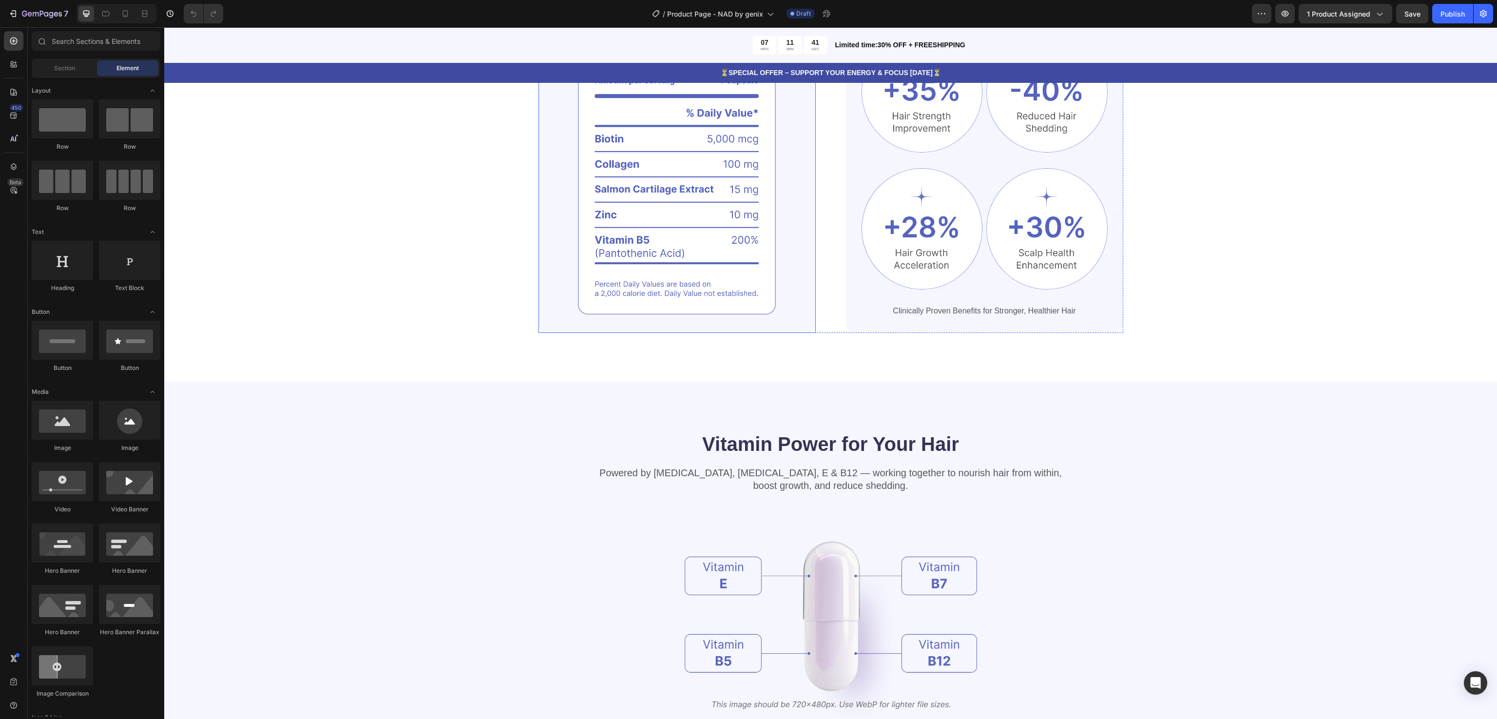
scroll to position [585, 0]
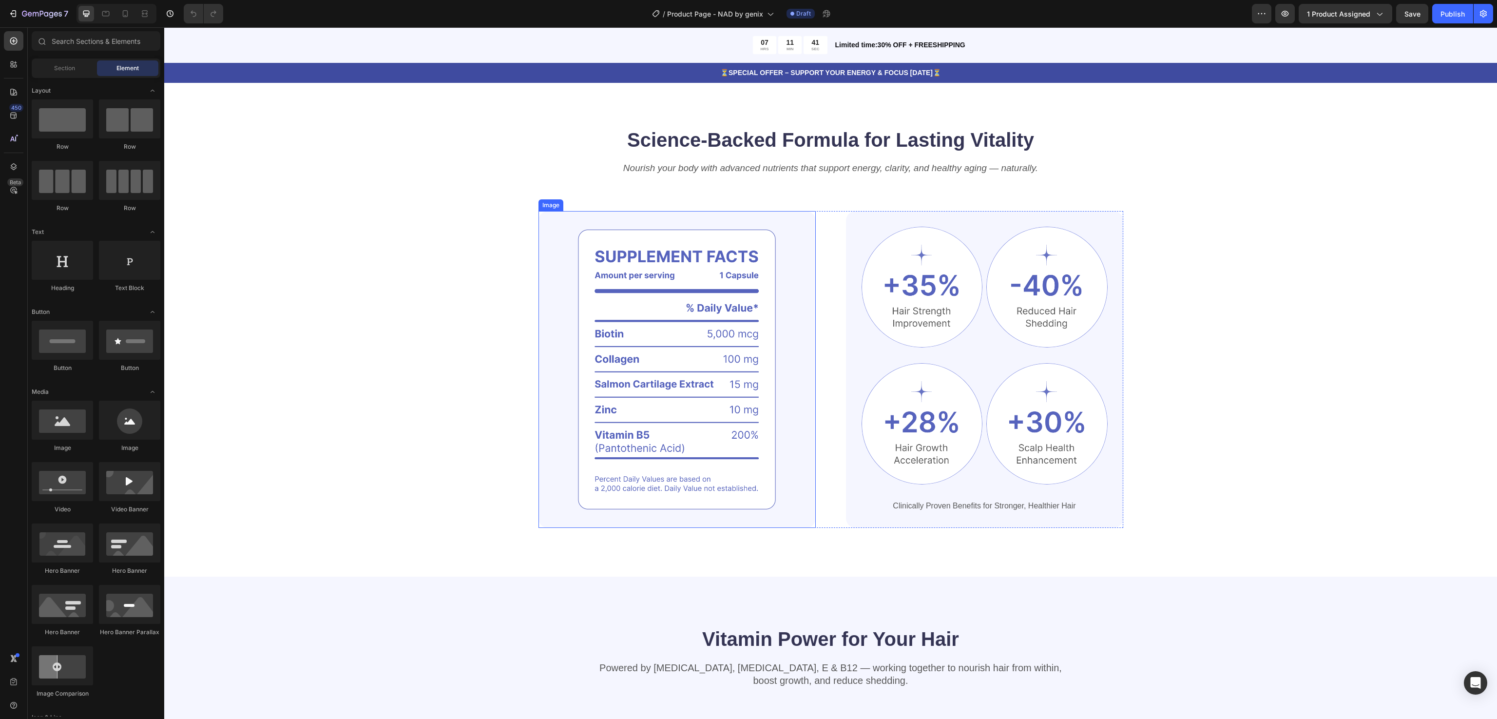
click at [680, 287] on img at bounding box center [677, 369] width 277 height 317
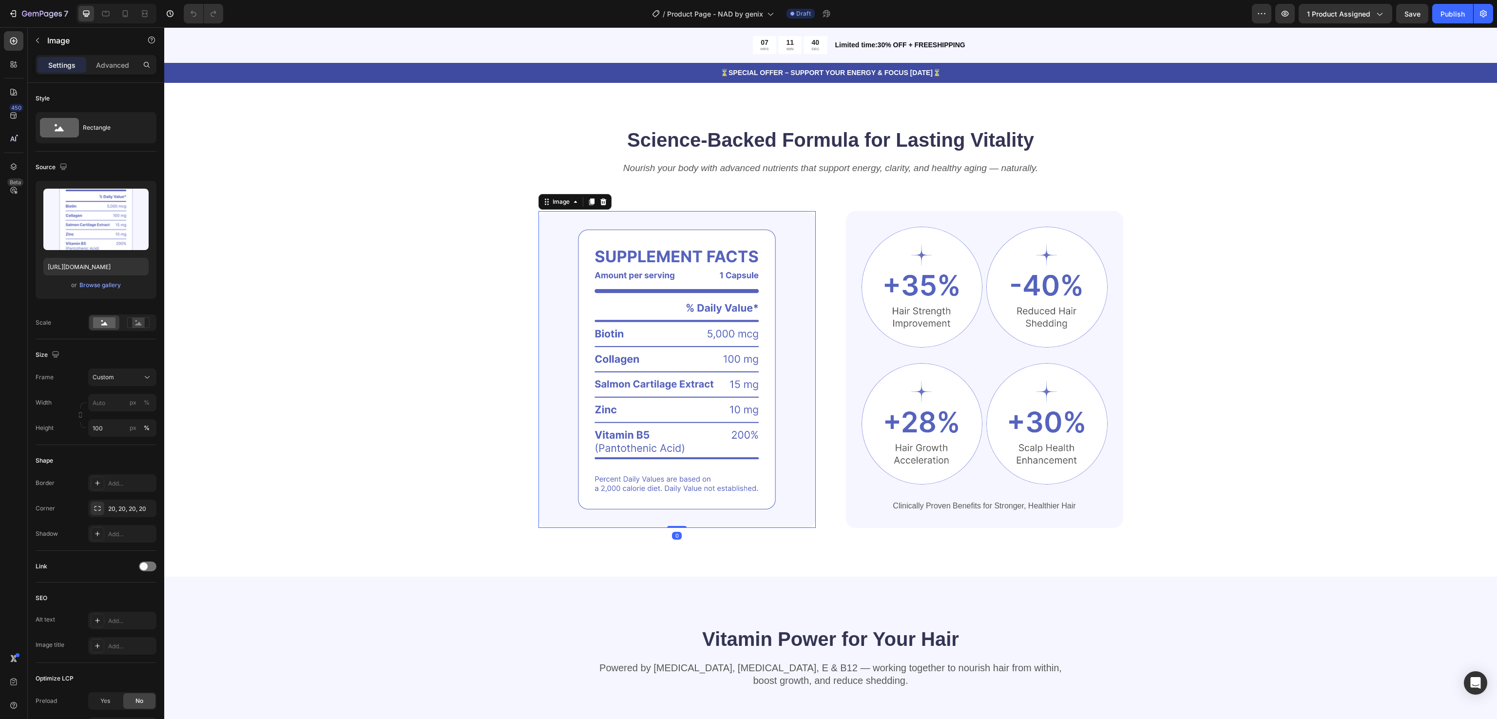
click at [714, 243] on img at bounding box center [677, 369] width 277 height 317
click at [898, 250] on img at bounding box center [922, 287] width 121 height 121
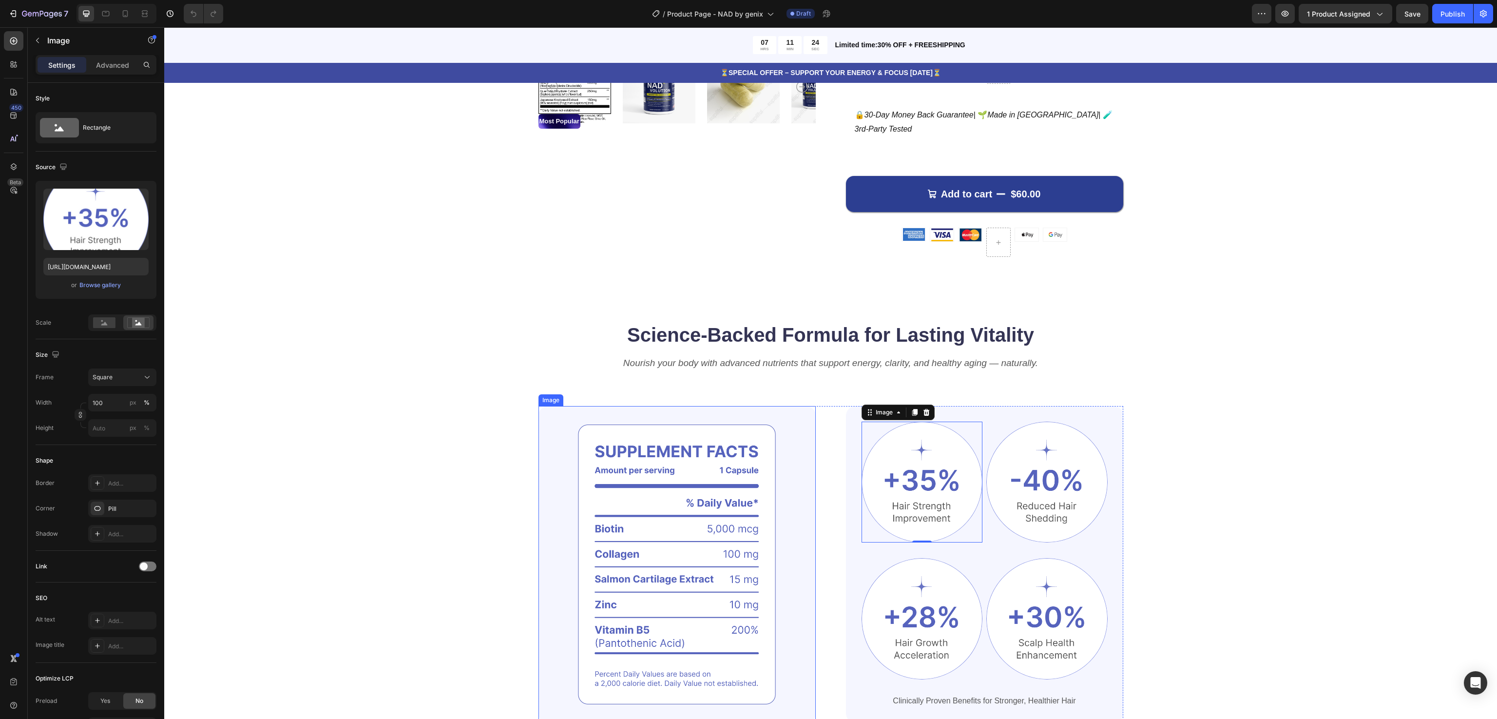
click at [702, 525] on img at bounding box center [677, 564] width 277 height 317
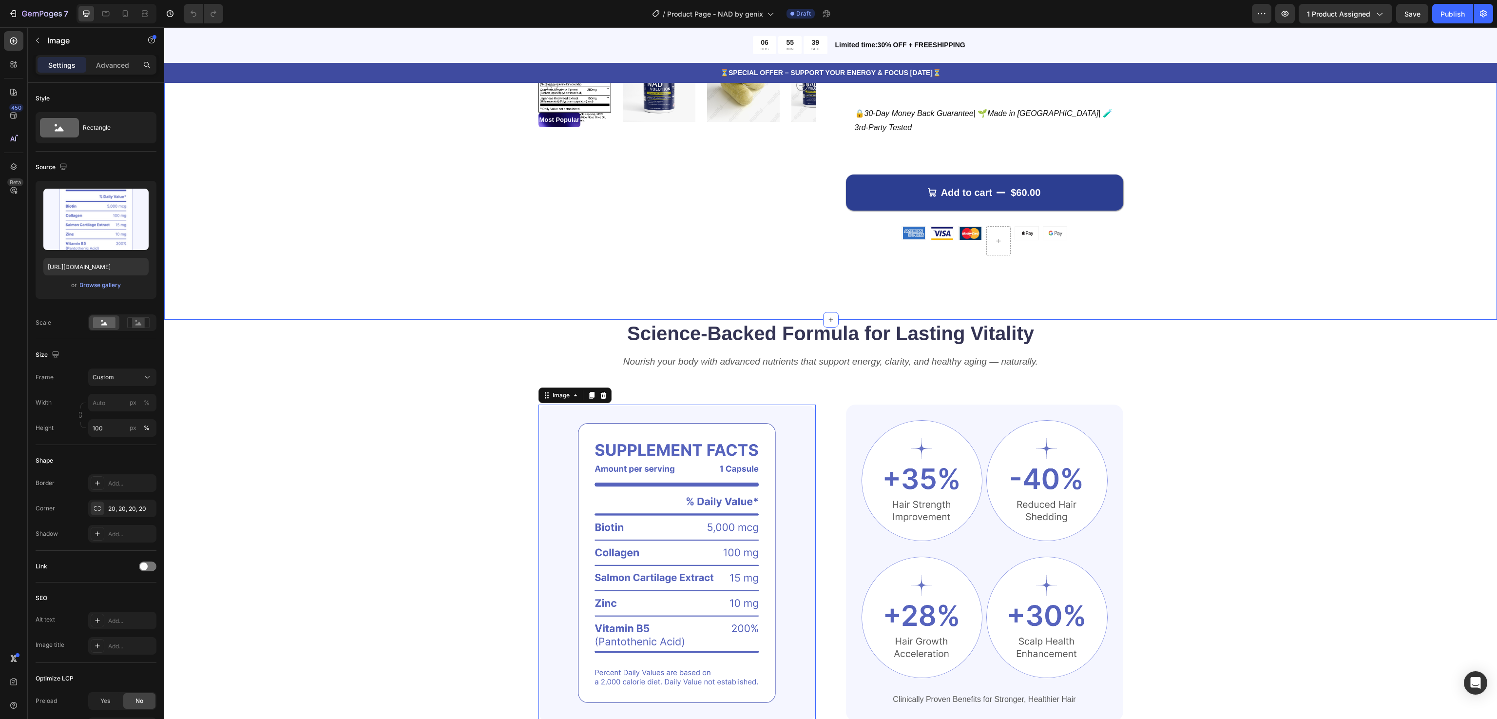
scroll to position [487, 0]
